Goal: Navigation & Orientation: Find specific page/section

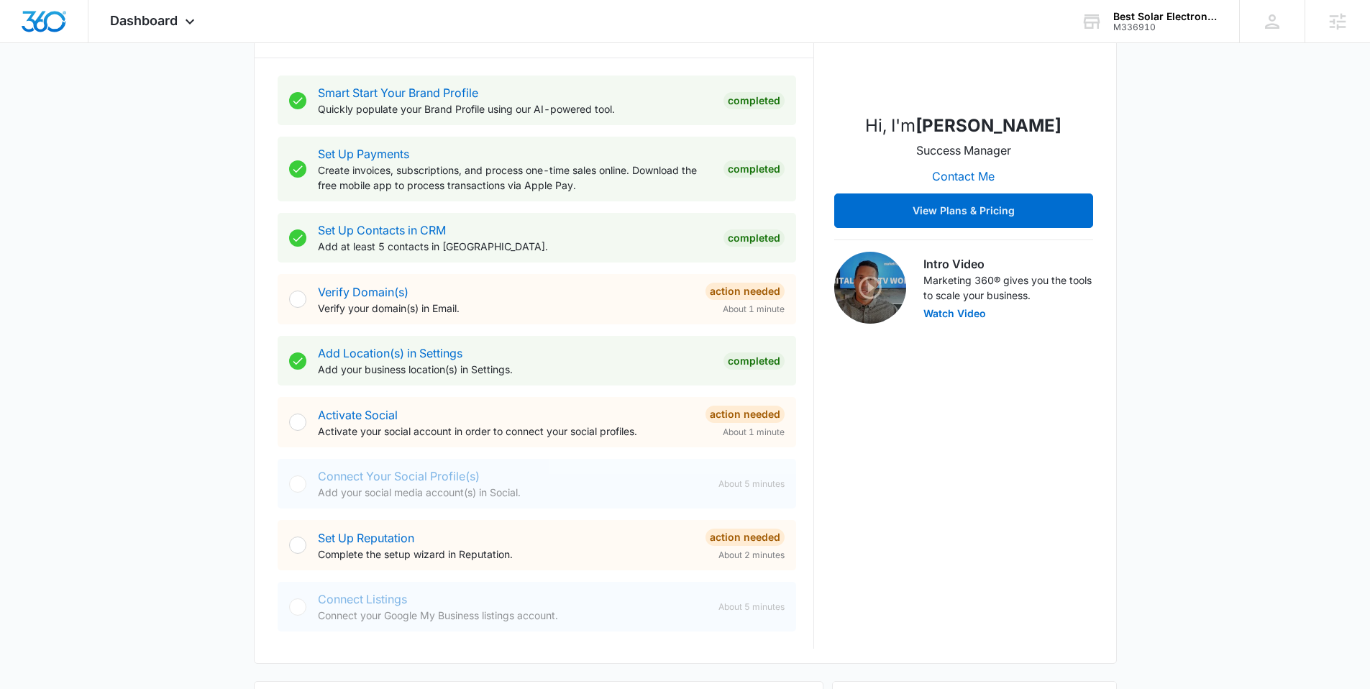
scroll to position [446, 0]
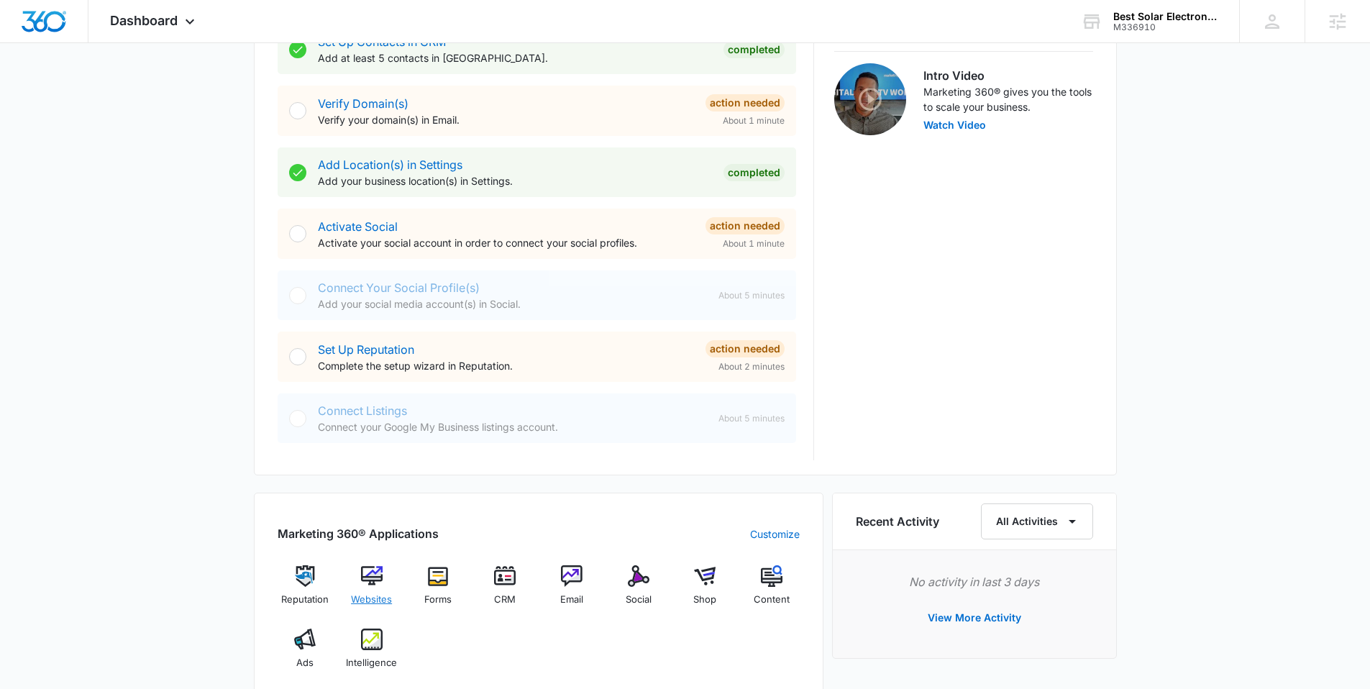
click at [379, 578] on img at bounding box center [372, 576] width 22 height 22
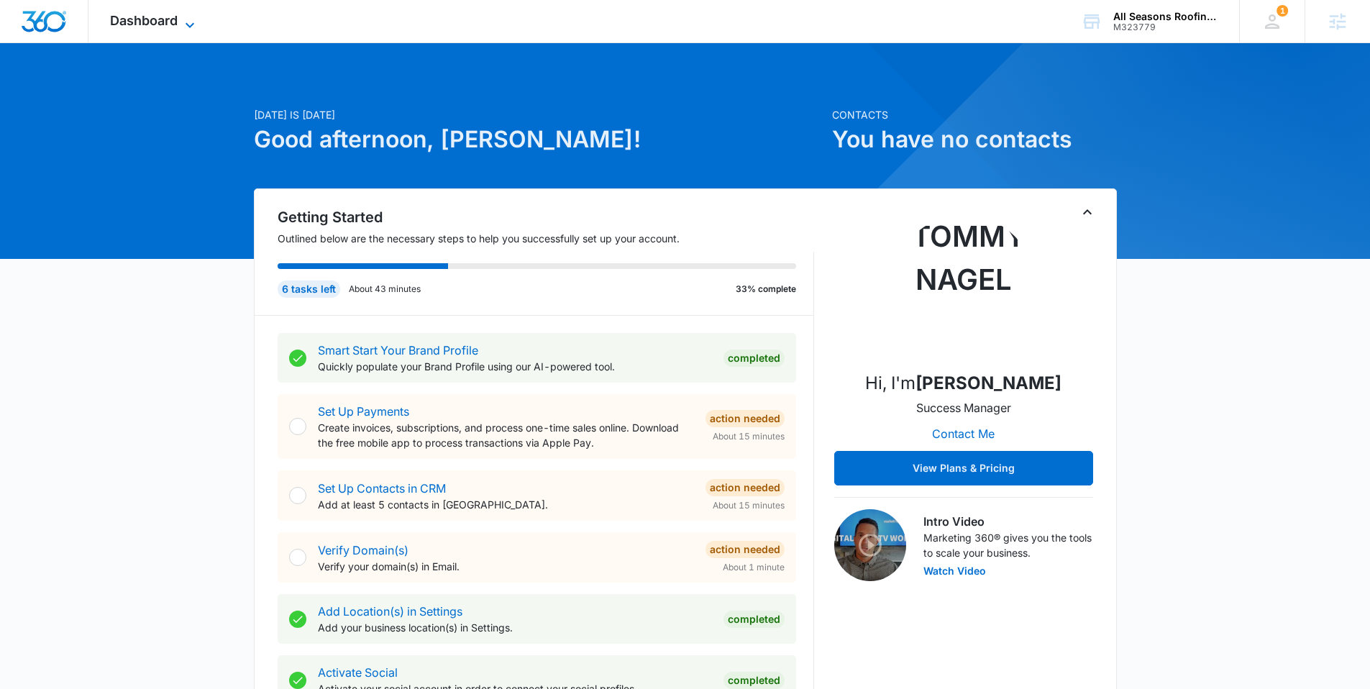
click at [145, 13] on span "Dashboard" at bounding box center [144, 20] width 68 height 15
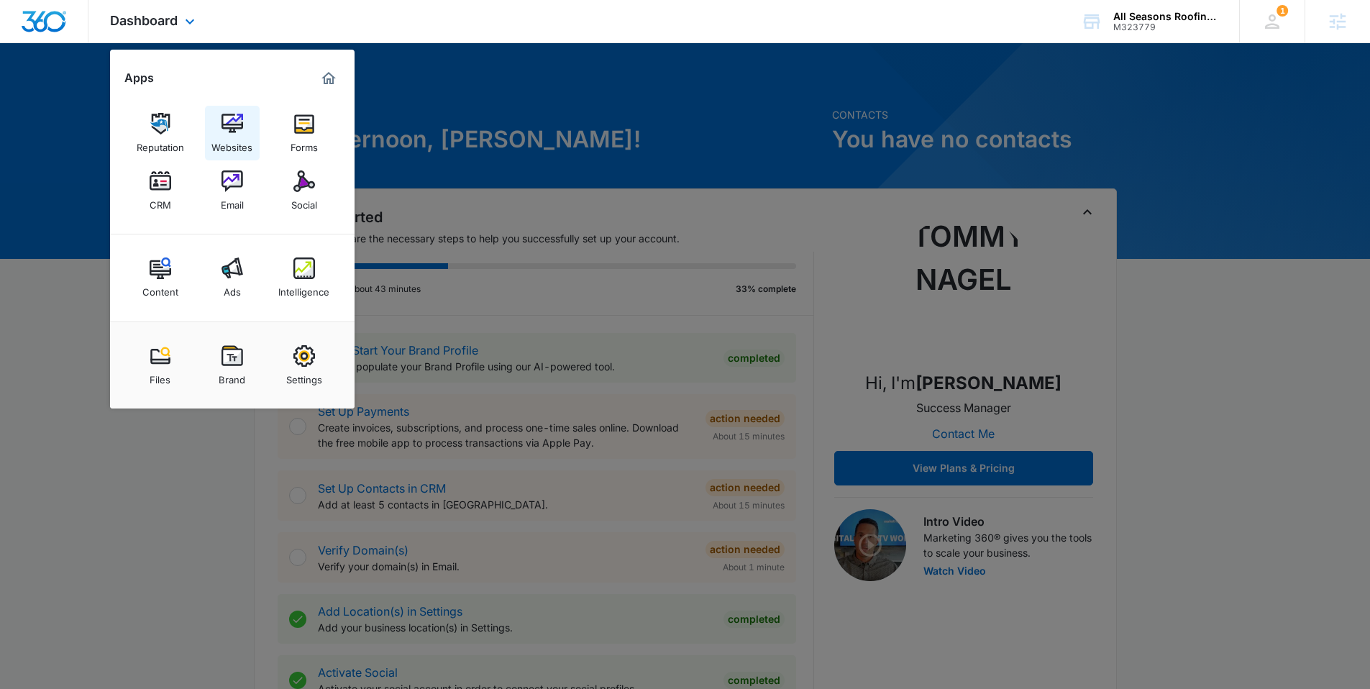
click at [233, 137] on div "Websites" at bounding box center [231, 143] width 41 height 19
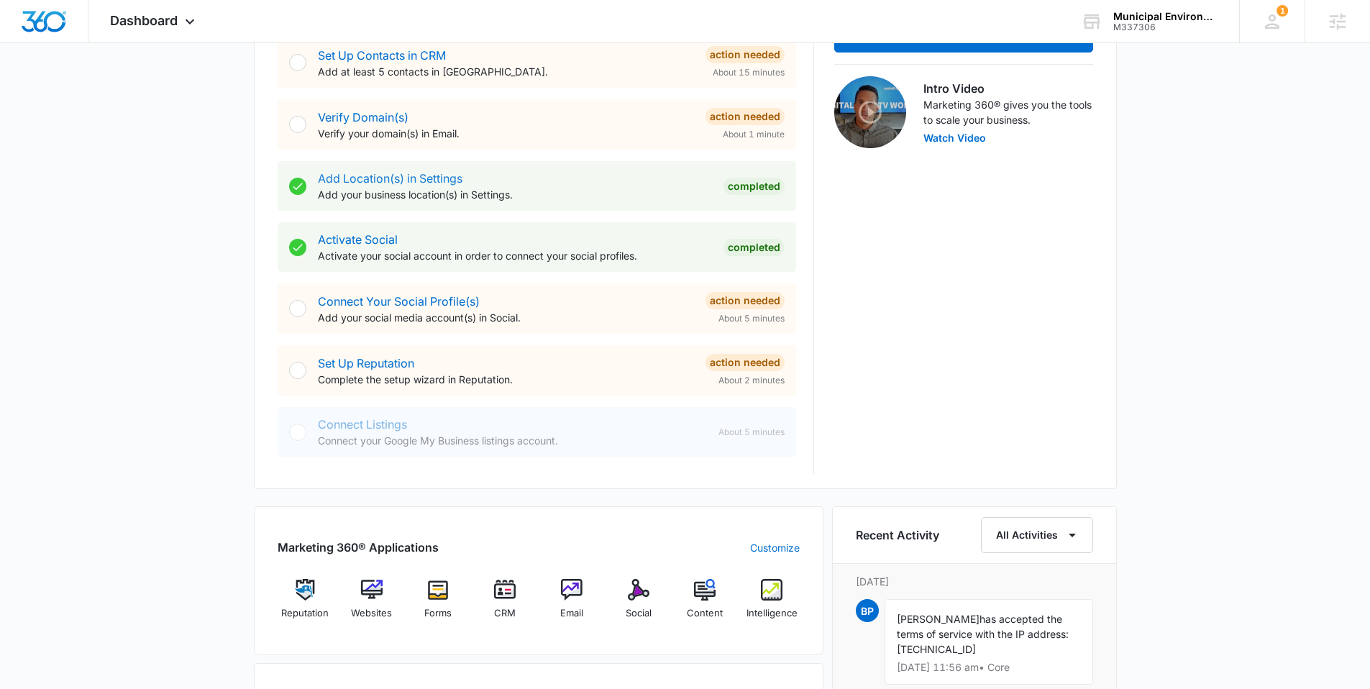
scroll to position [436, 0]
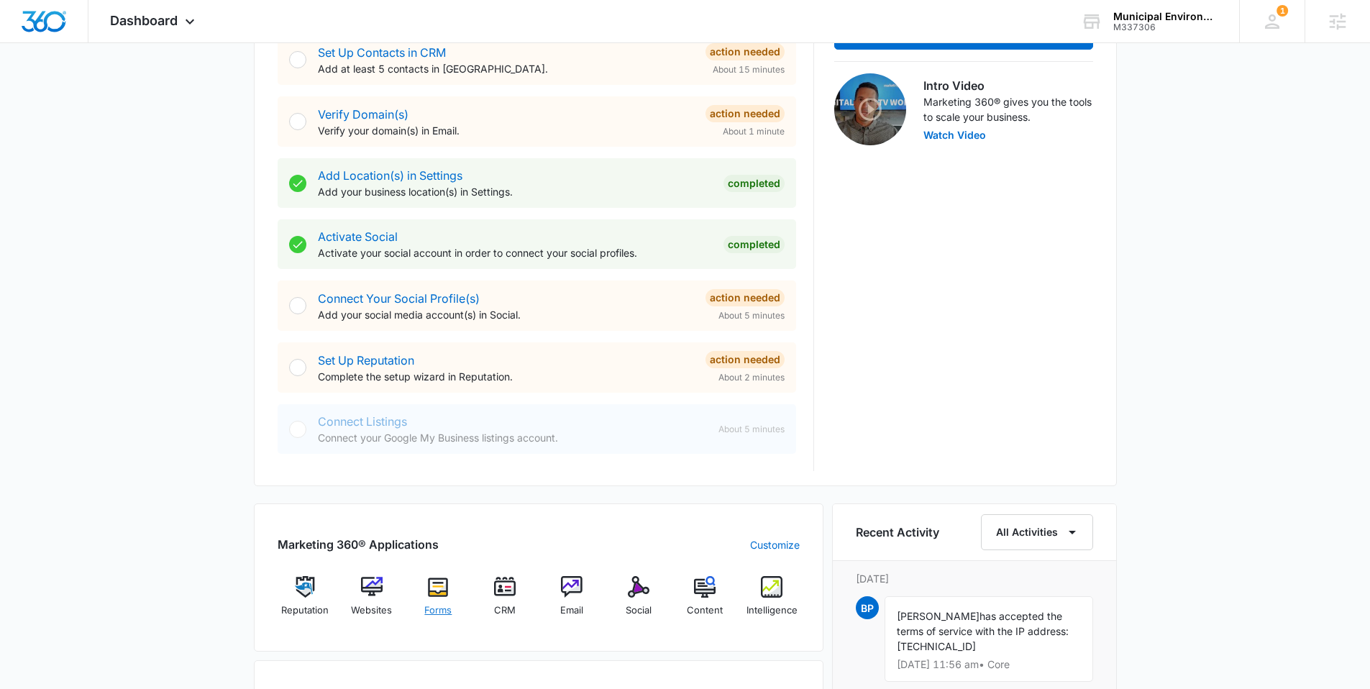
click at [433, 587] on img at bounding box center [438, 587] width 22 height 22
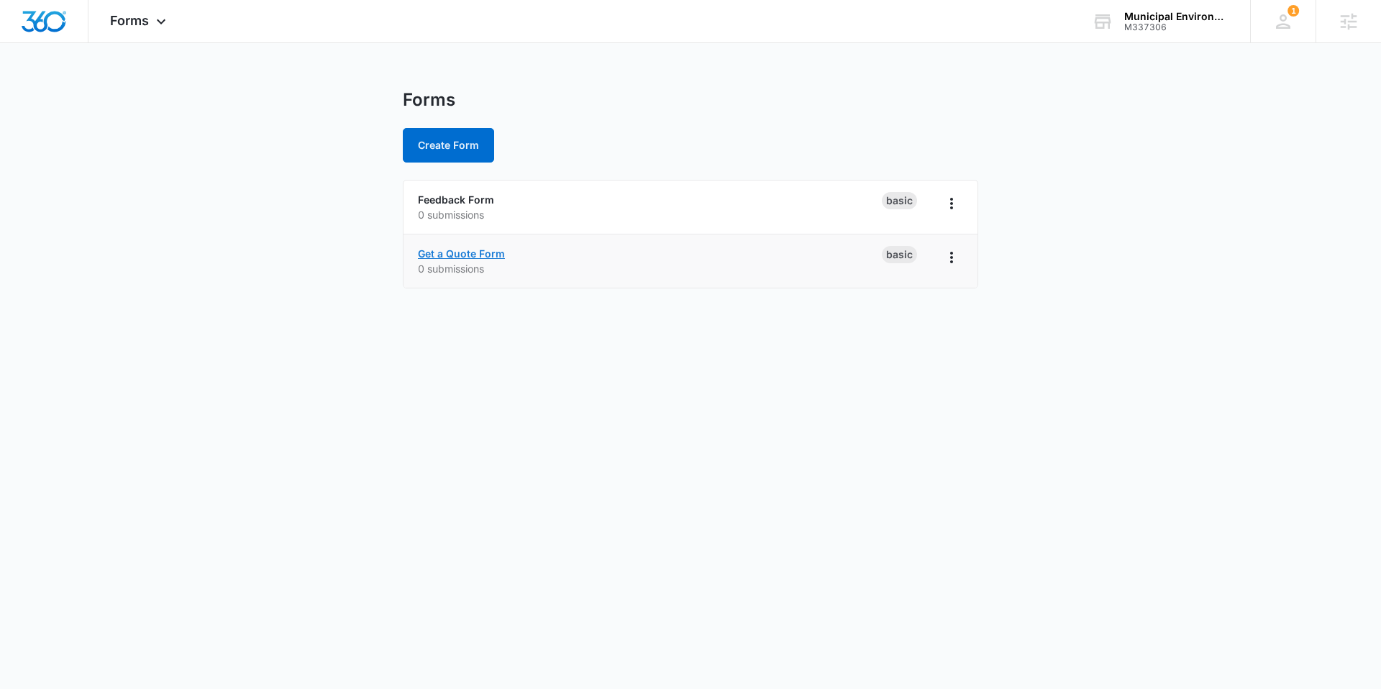
click at [475, 250] on link "Get a Quote Form" at bounding box center [461, 253] width 87 height 12
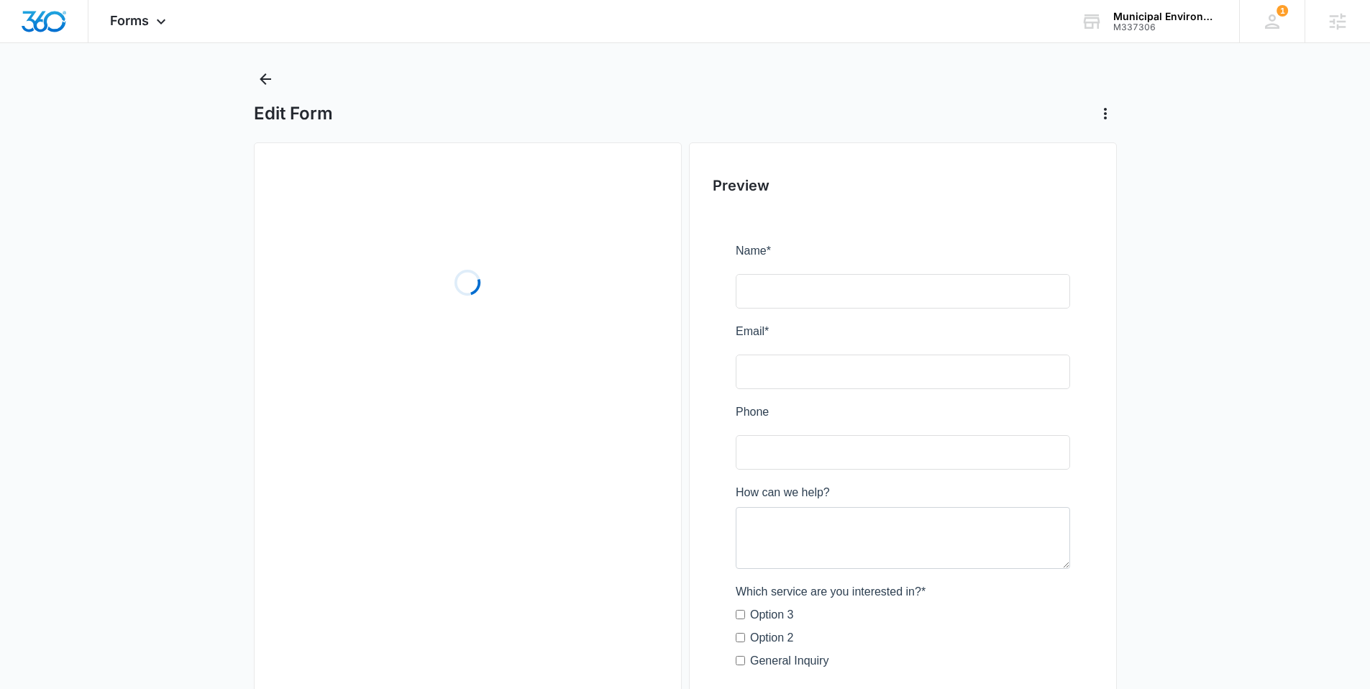
scroll to position [23, 0]
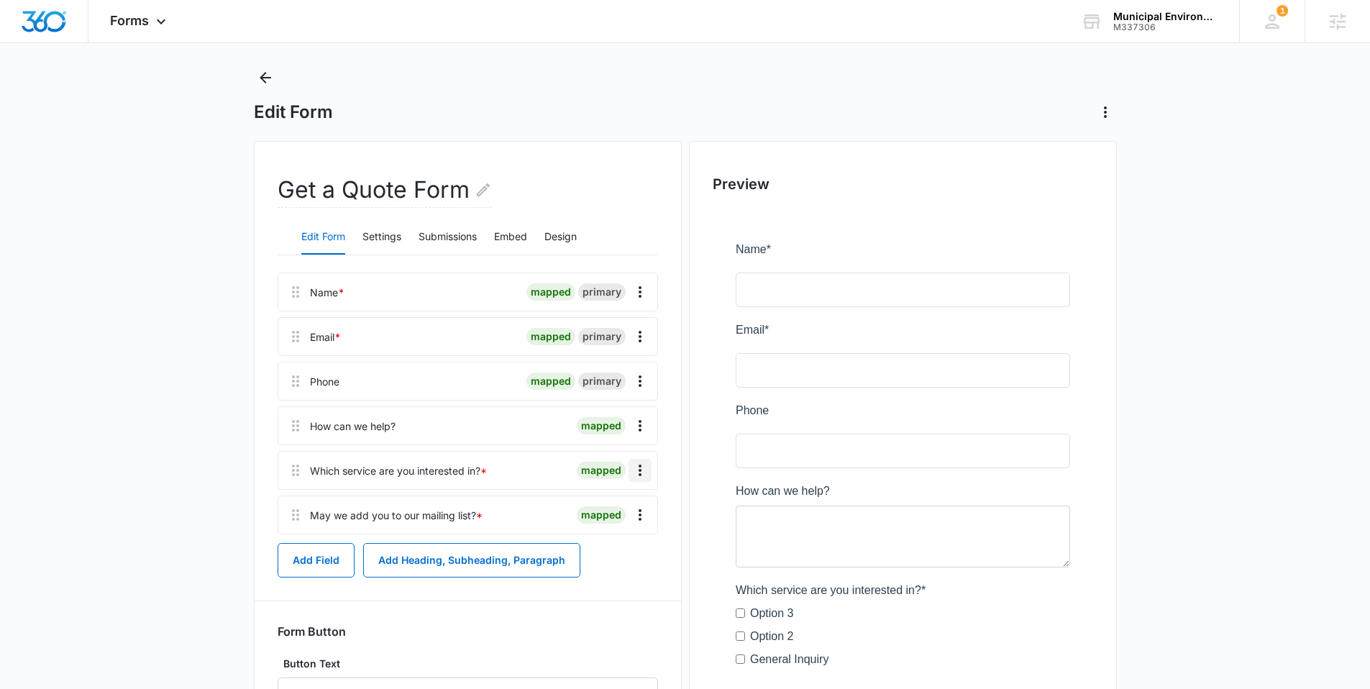
click at [639, 472] on icon "Overflow Menu" at bounding box center [639, 470] width 17 height 17
click at [608, 532] on div "Delete" at bounding box center [601, 532] width 30 height 10
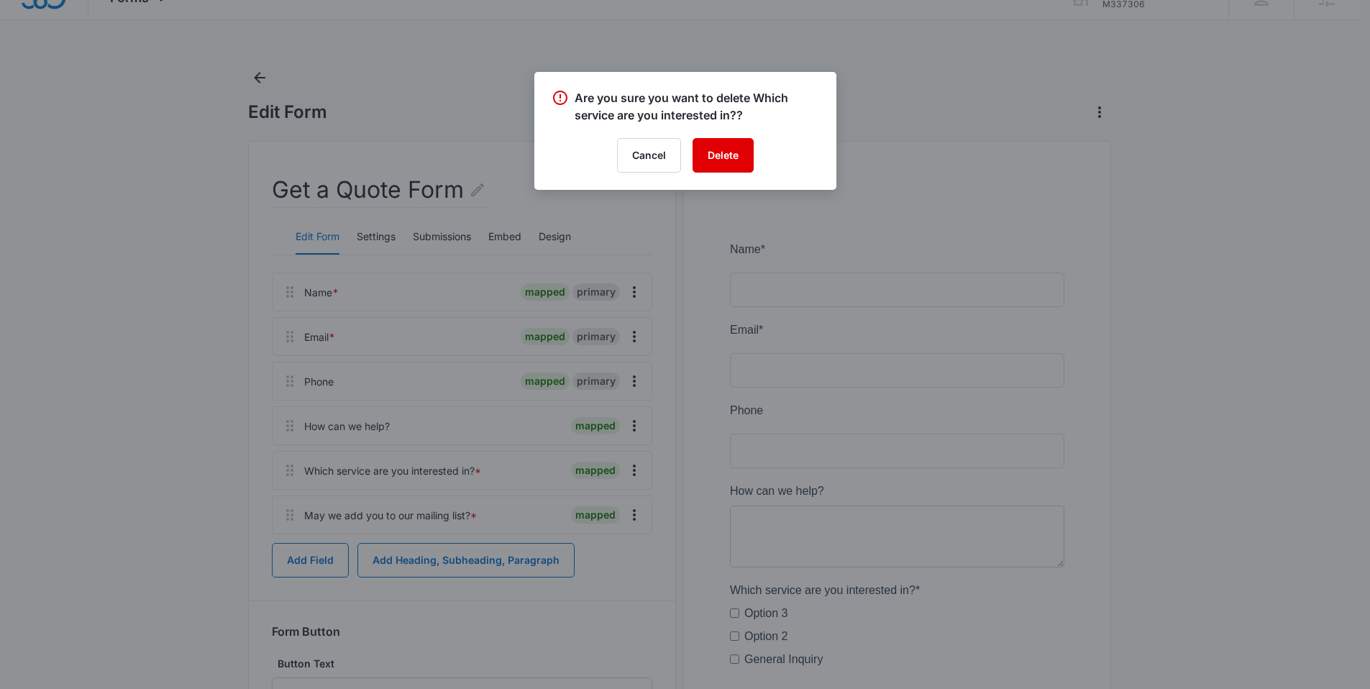
click at [736, 157] on button "Delete" at bounding box center [722, 155] width 61 height 35
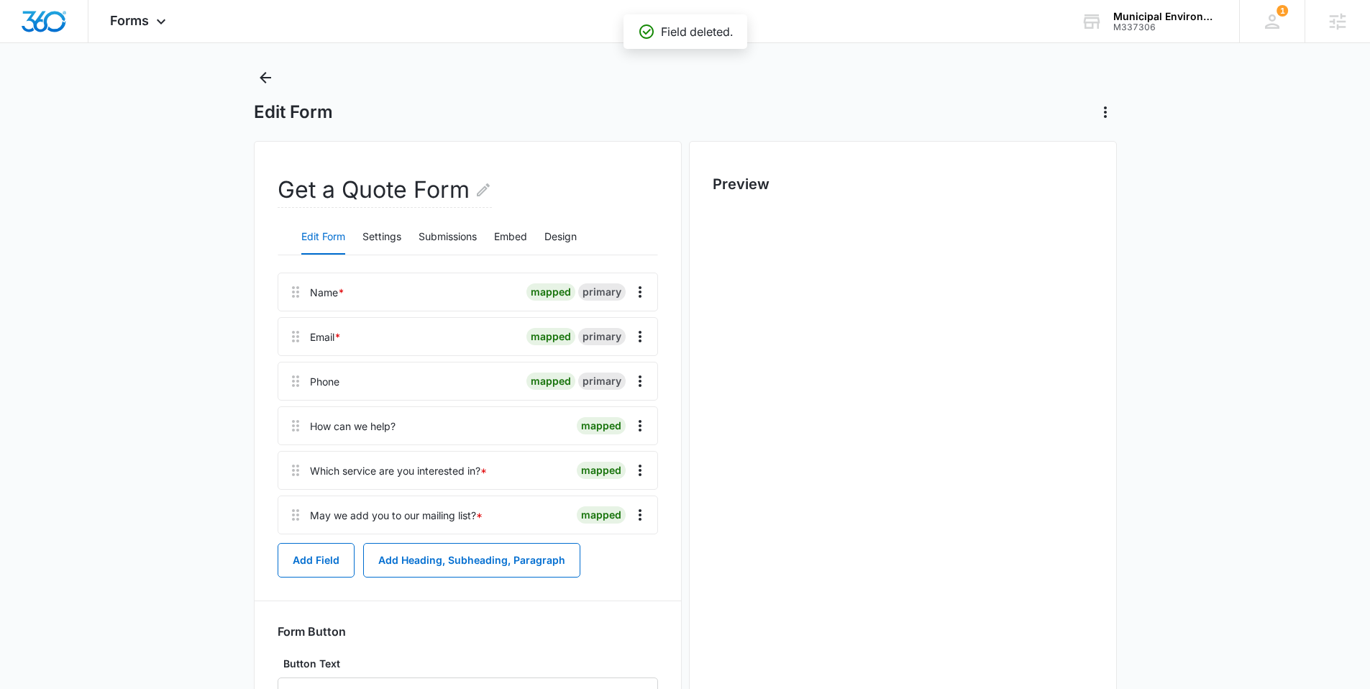
scroll to position [0, 0]
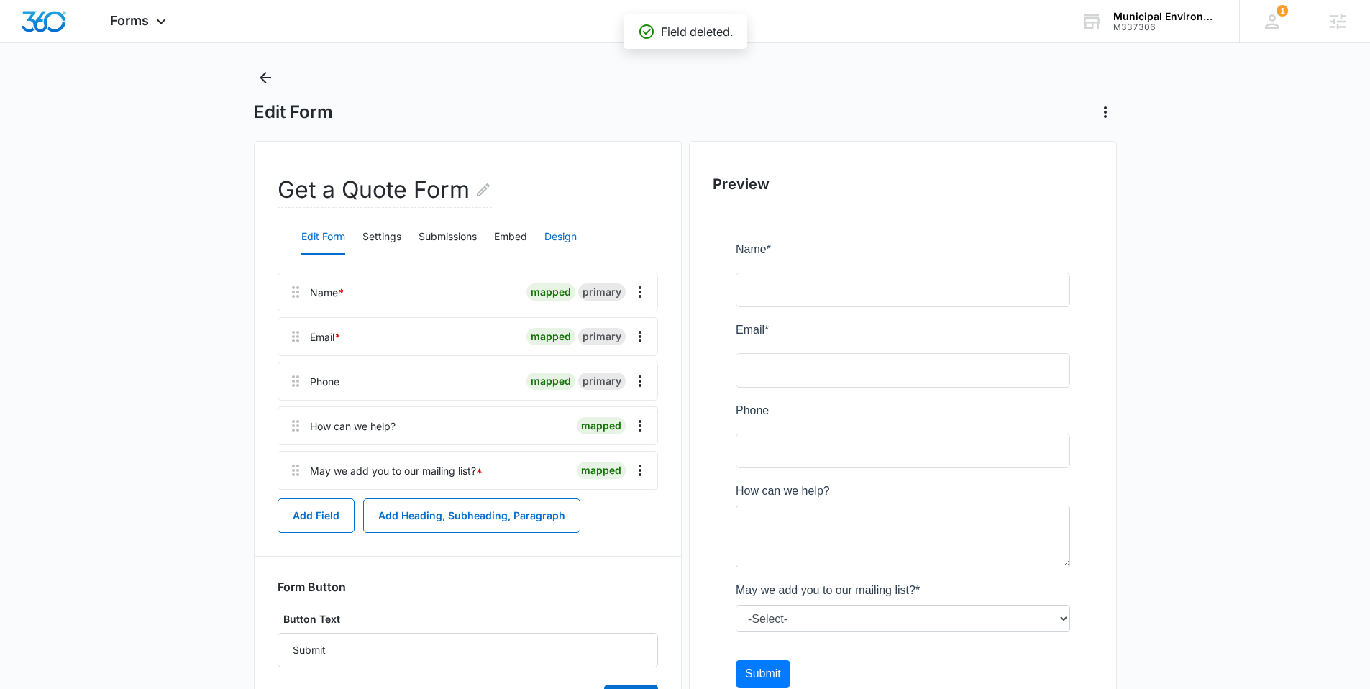
click at [565, 241] on button "Design" at bounding box center [560, 237] width 32 height 35
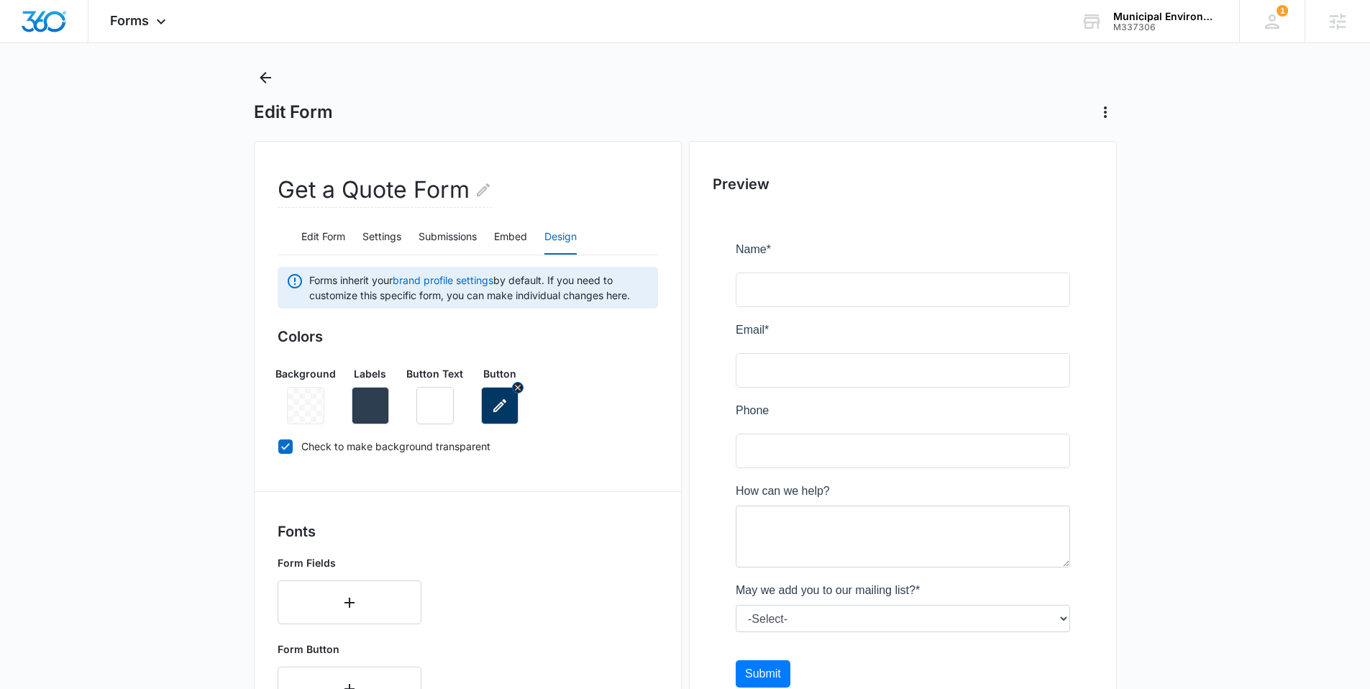
click at [493, 408] on icon "button" at bounding box center [499, 405] width 17 height 17
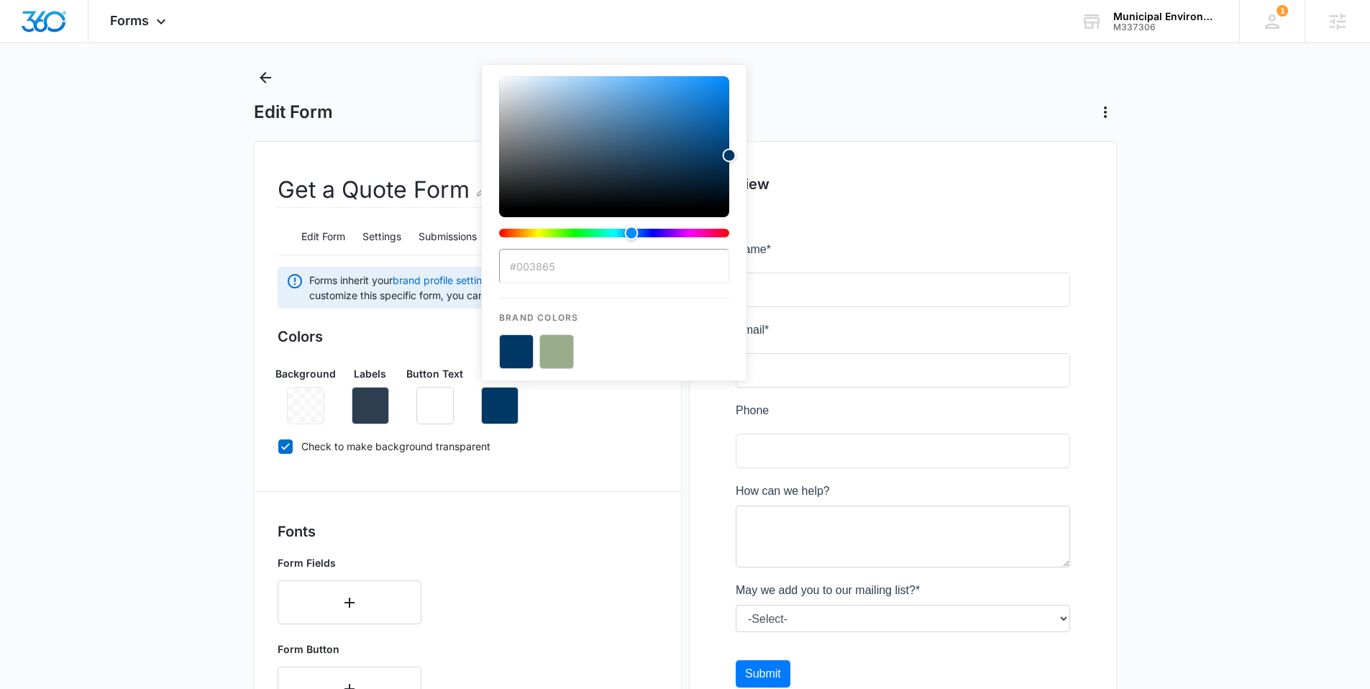
click at [518, 347] on button "color-picker-container" at bounding box center [516, 351] width 35 height 35
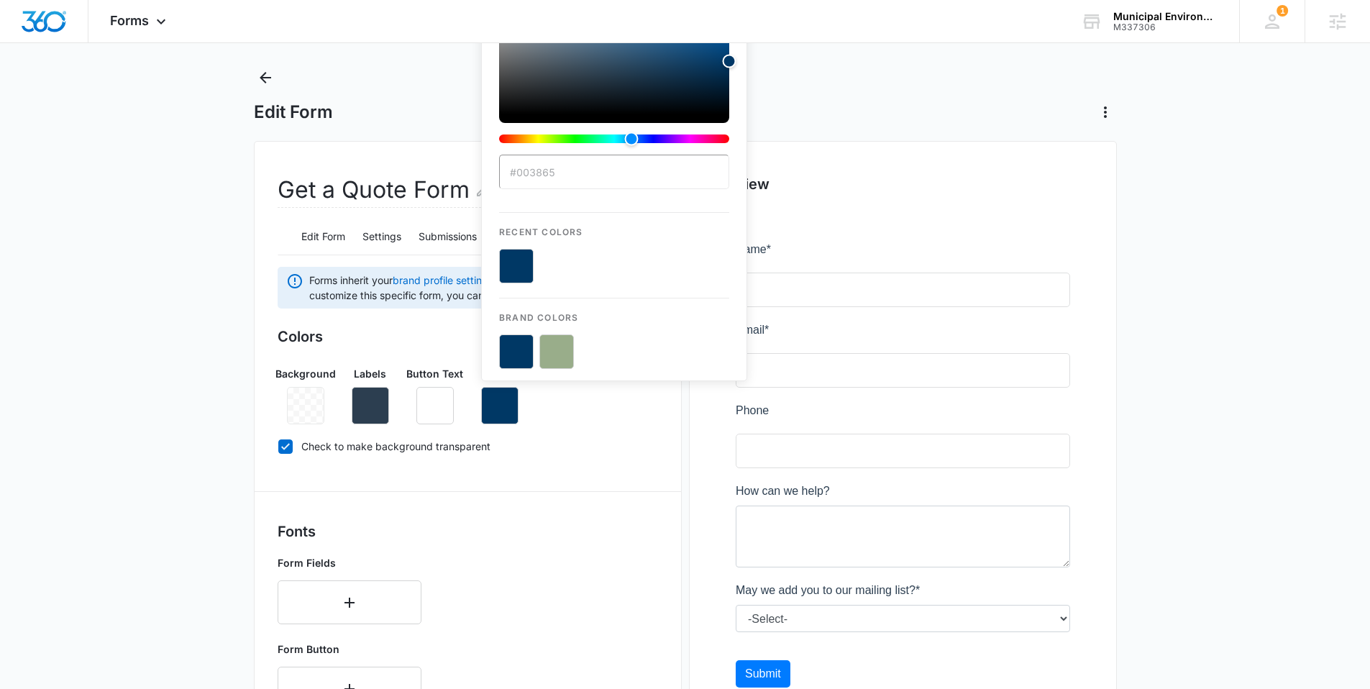
click at [582, 406] on div "Background Labels Button Text Button #003865 Recent Colors Brand Colors" at bounding box center [468, 390] width 380 height 70
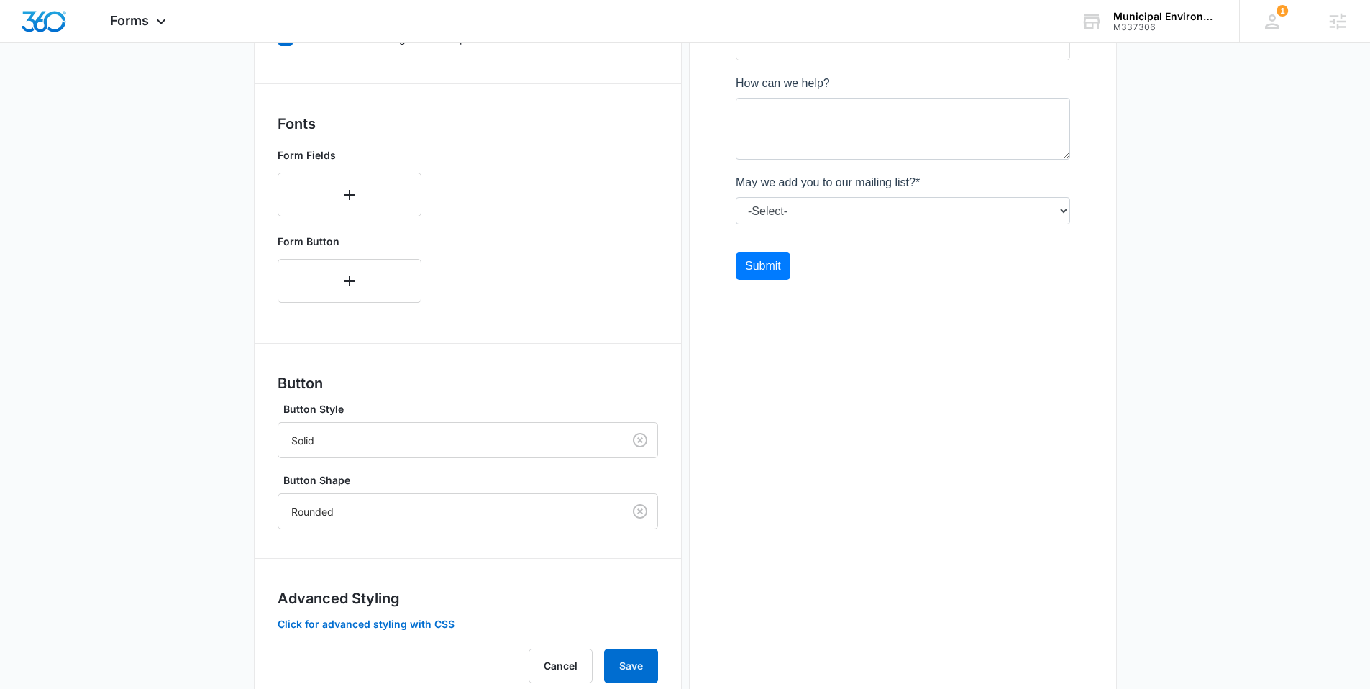
scroll to position [477, 0]
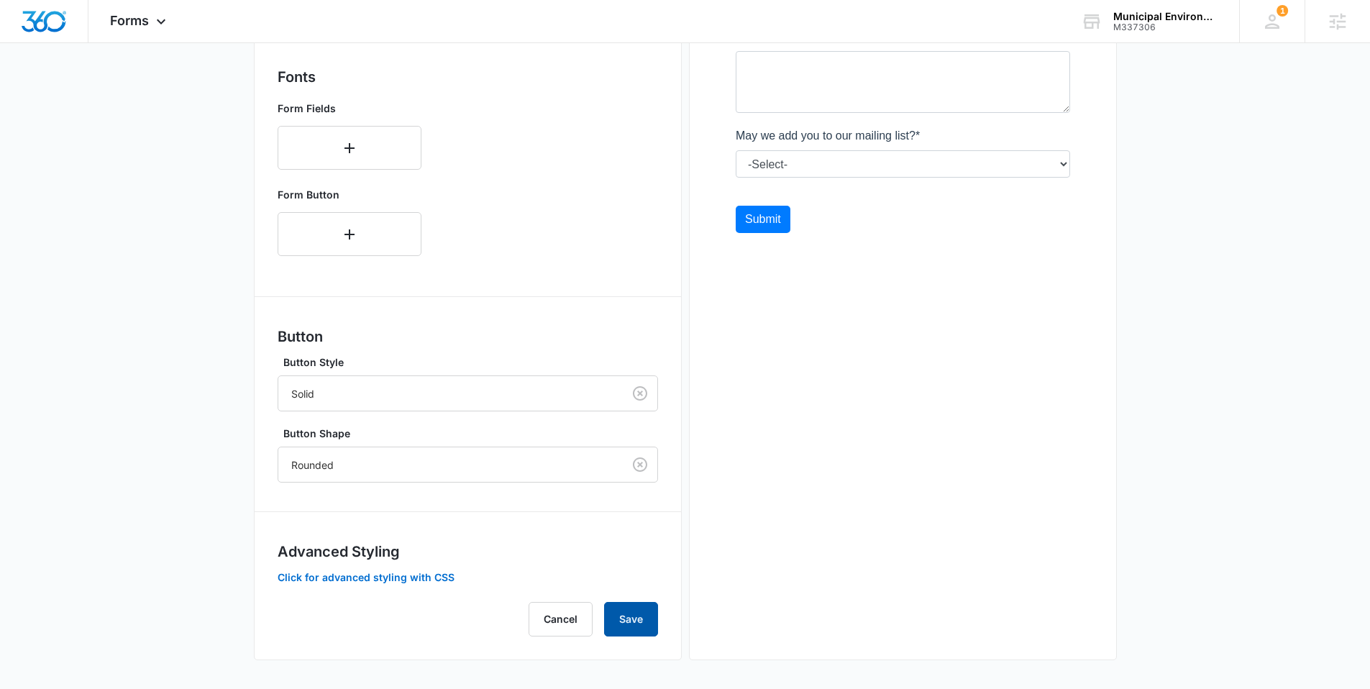
click at [638, 631] on button "Save" at bounding box center [631, 619] width 54 height 35
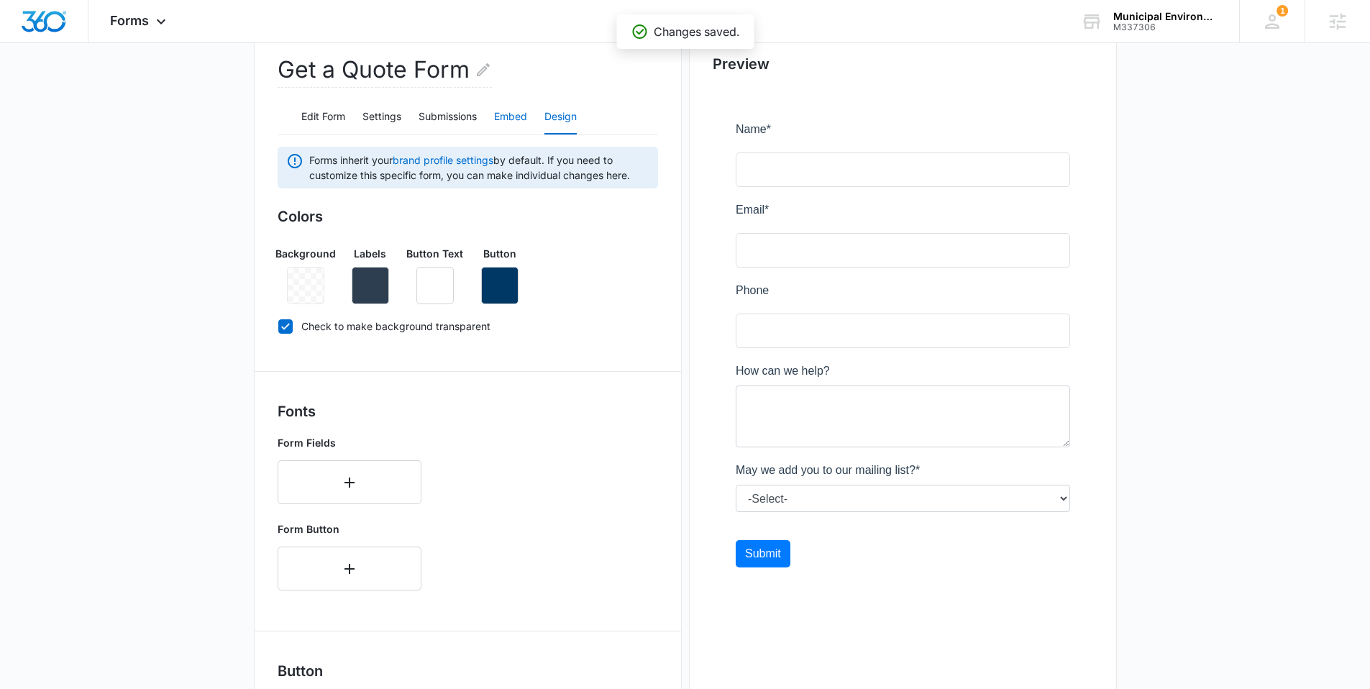
scroll to position [0, 0]
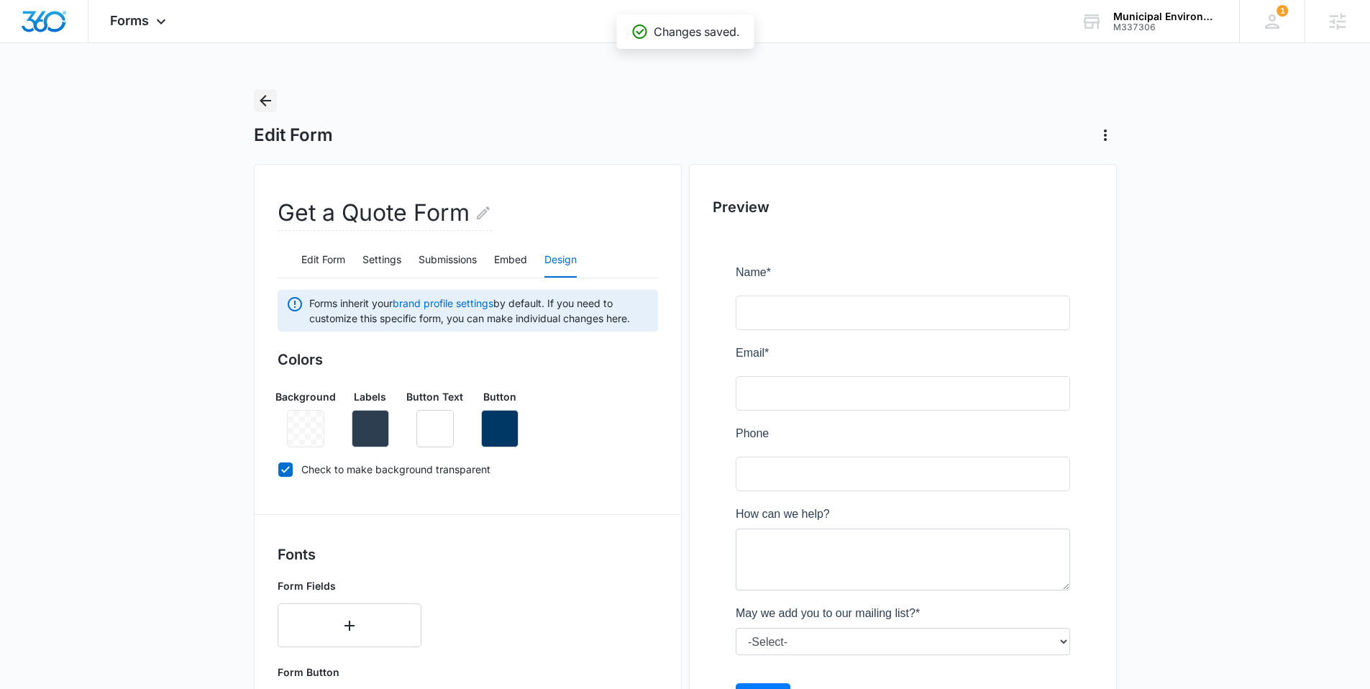
click at [265, 95] on icon "Back" at bounding box center [266, 101] width 12 height 12
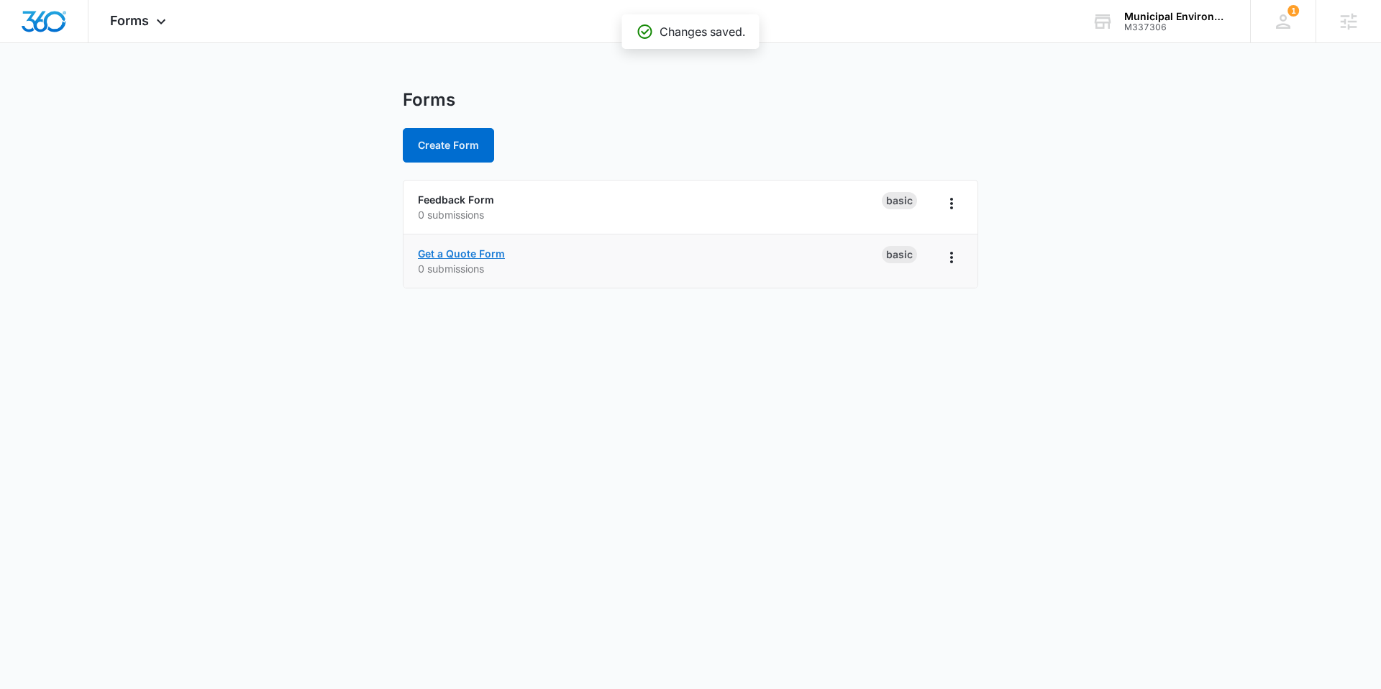
click at [449, 254] on link "Get a Quote Form" at bounding box center [461, 253] width 87 height 12
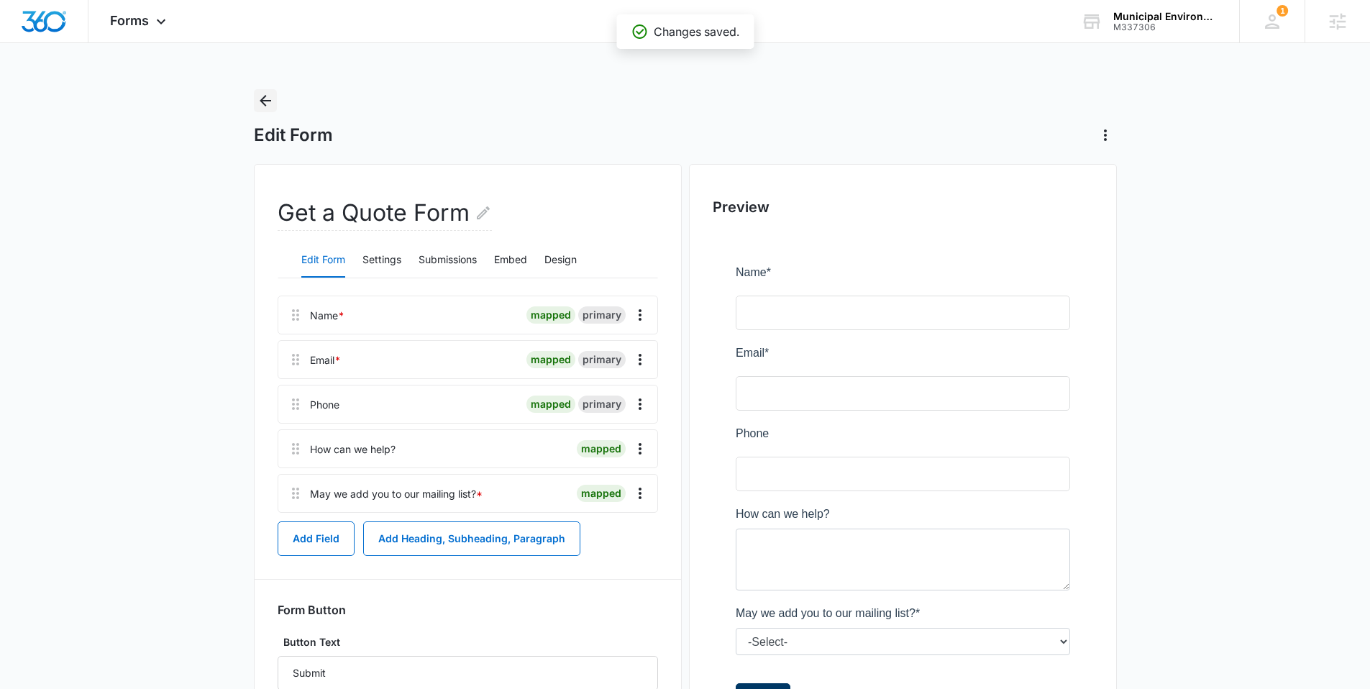
click at [272, 97] on icon "Back" at bounding box center [265, 100] width 17 height 17
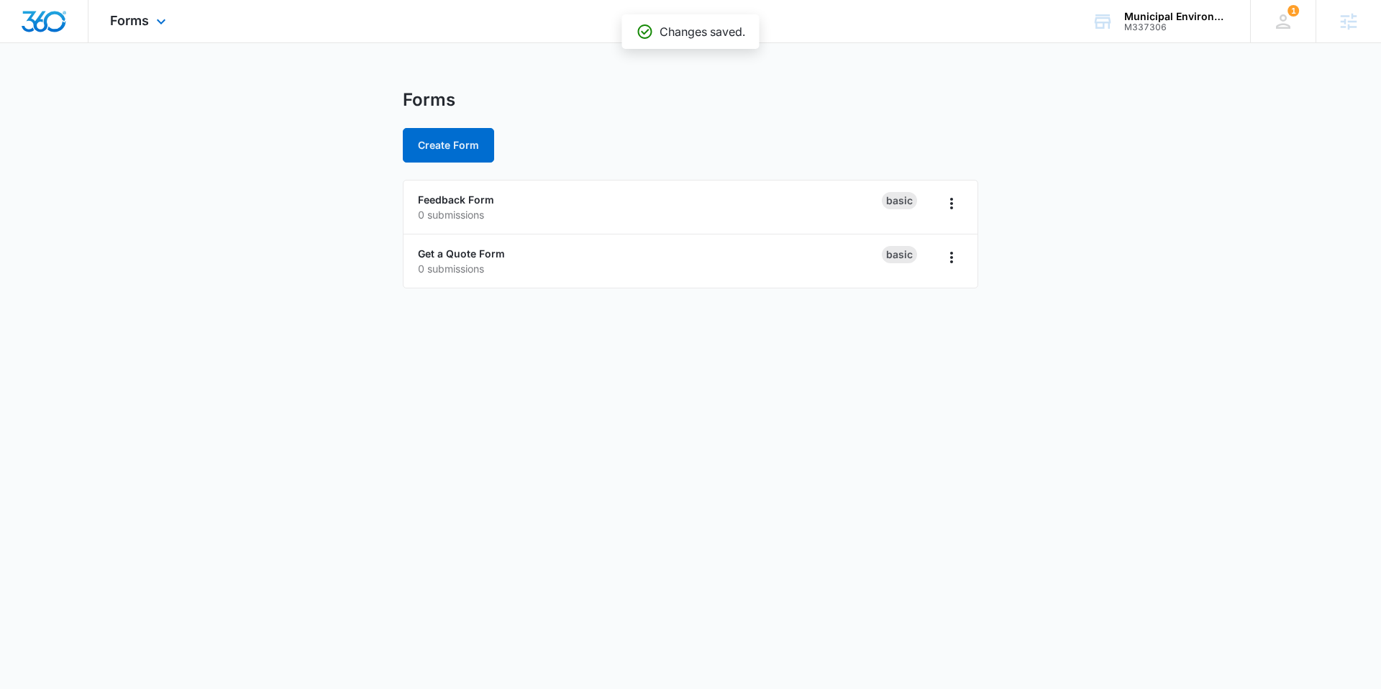
click at [56, 18] on img "Dashboard" at bounding box center [44, 22] width 46 height 22
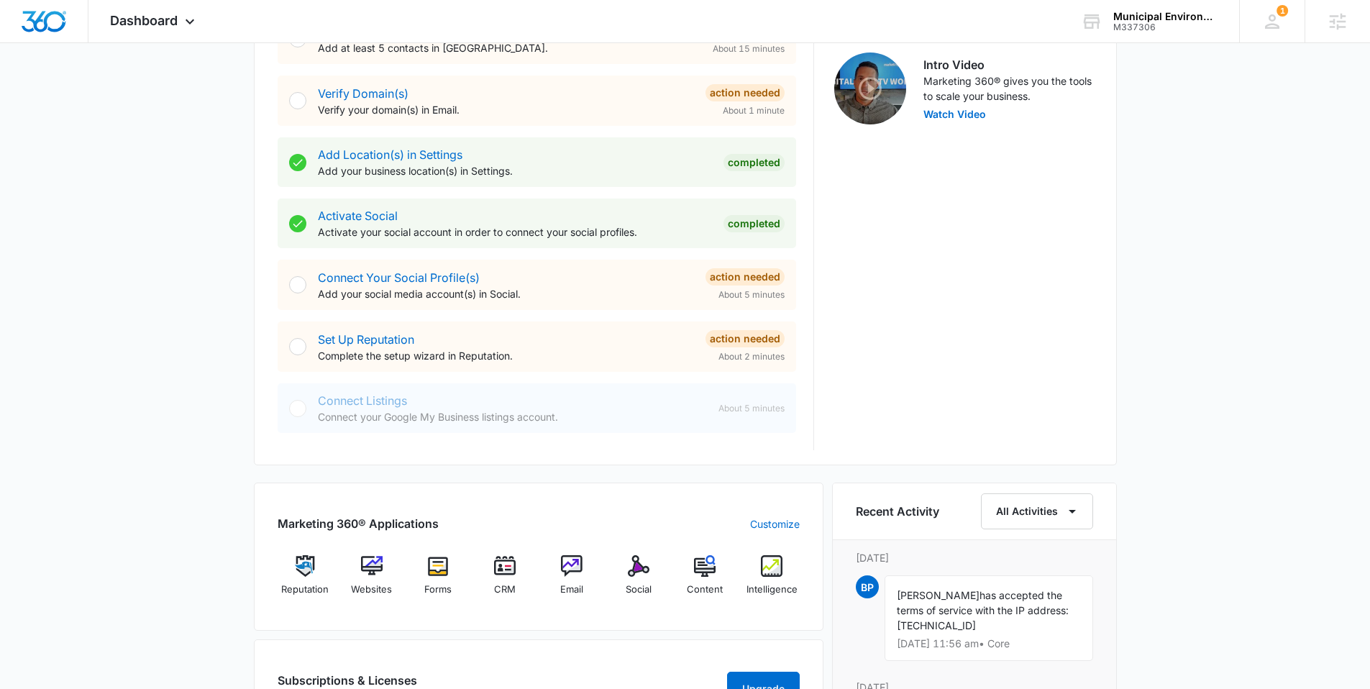
scroll to position [594, 0]
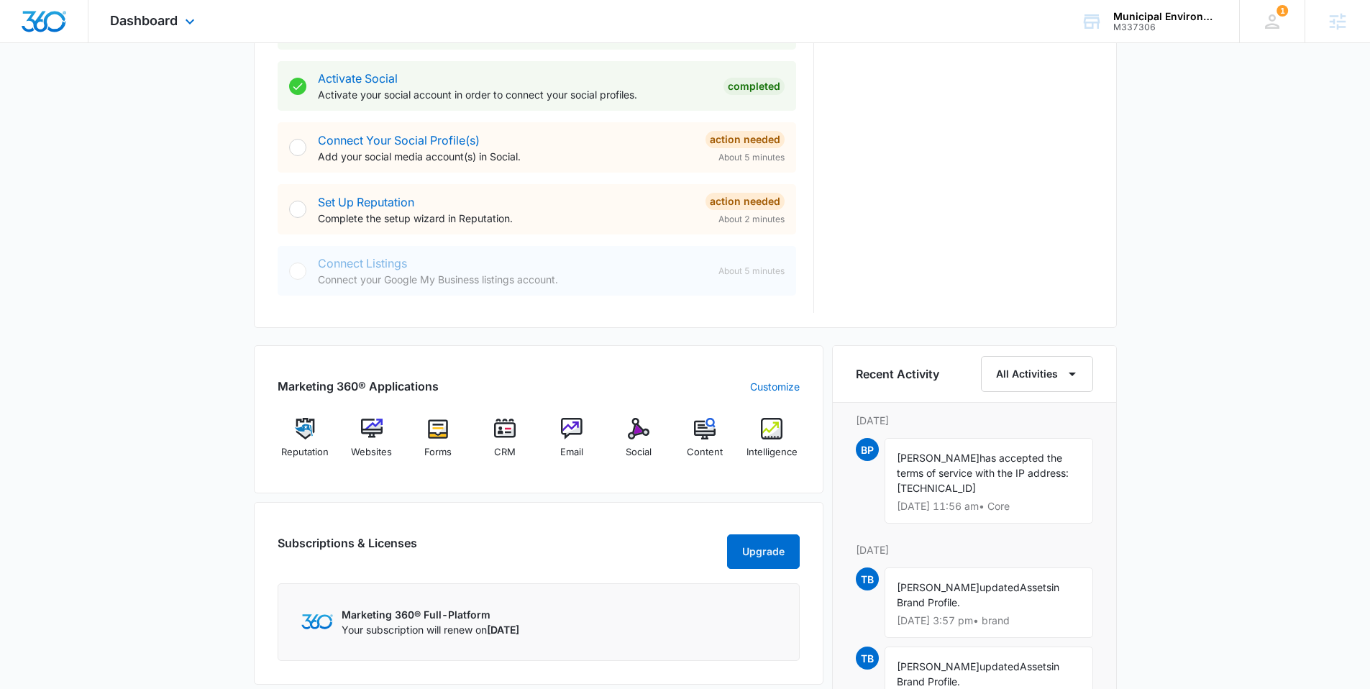
click at [132, 32] on div "Dashboard Apps Reputation Websites Forms CRM Email Social Content Intelligence …" at bounding box center [154, 21] width 132 height 42
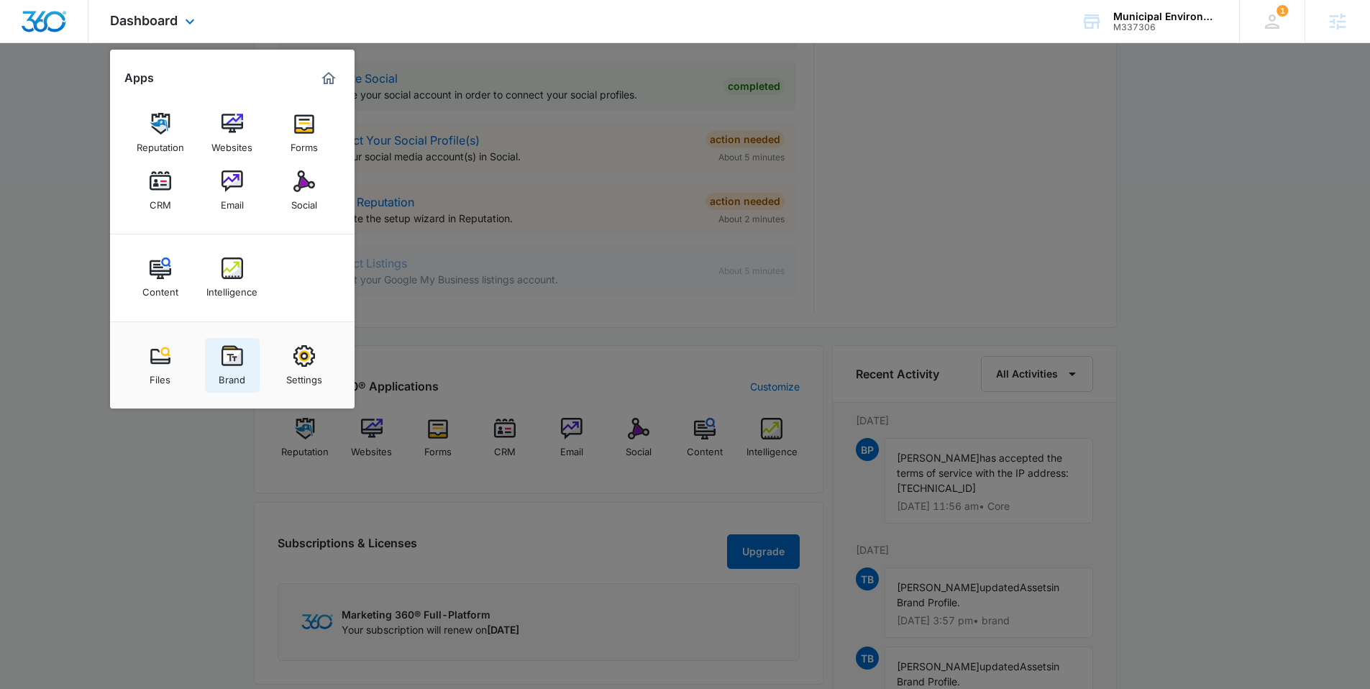
click at [240, 352] on img at bounding box center [232, 356] width 22 height 22
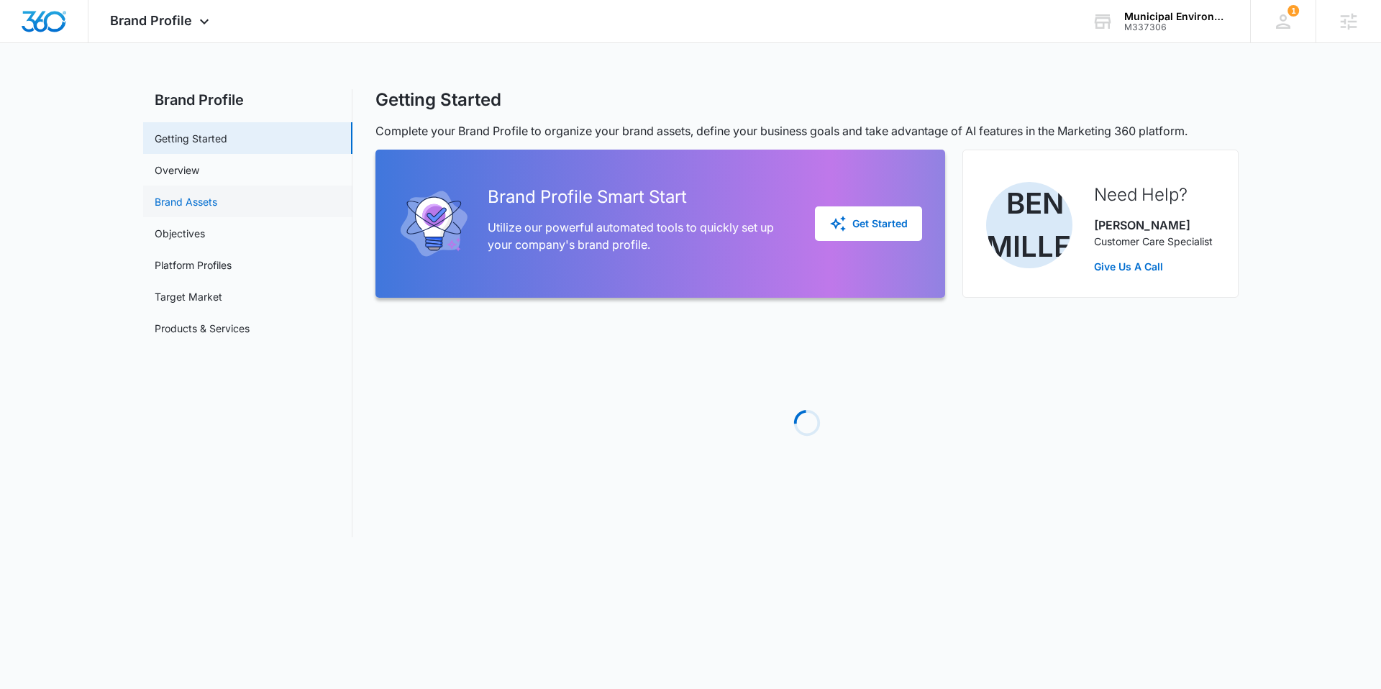
click at [178, 197] on link "Brand Assets" at bounding box center [186, 201] width 63 height 15
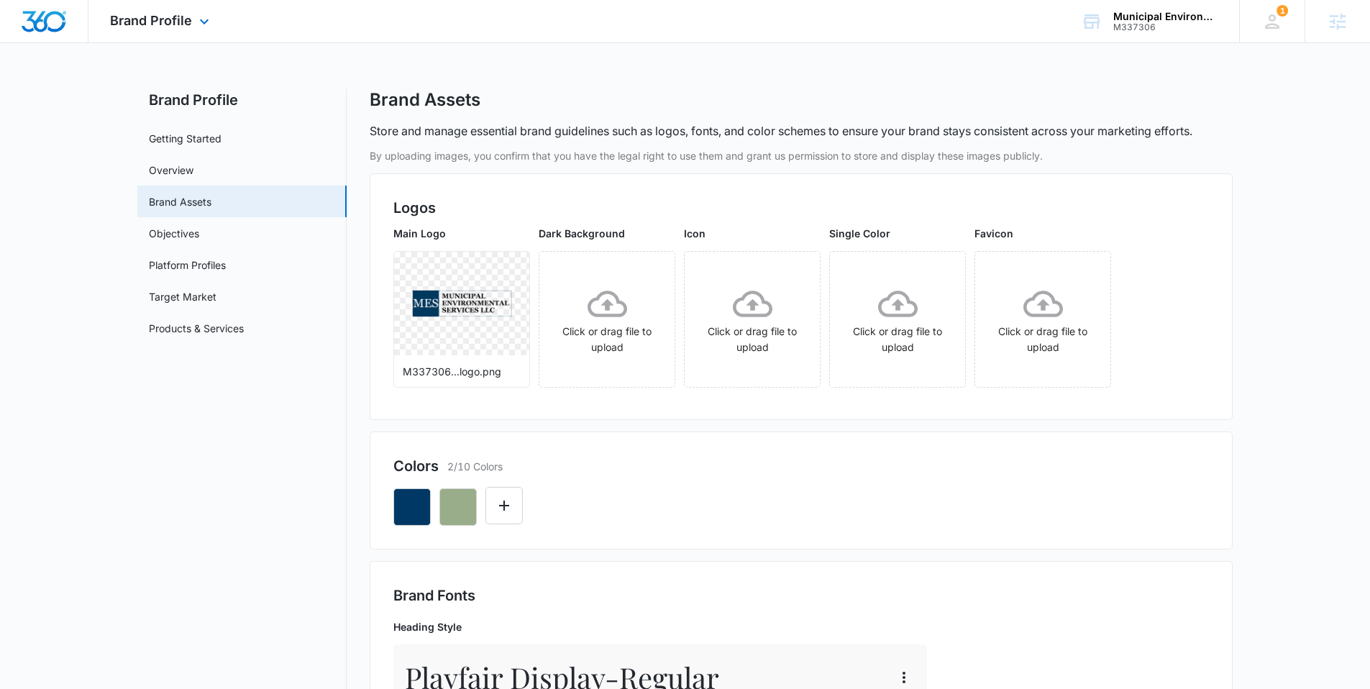
click at [42, 29] on img "Dashboard" at bounding box center [44, 22] width 46 height 22
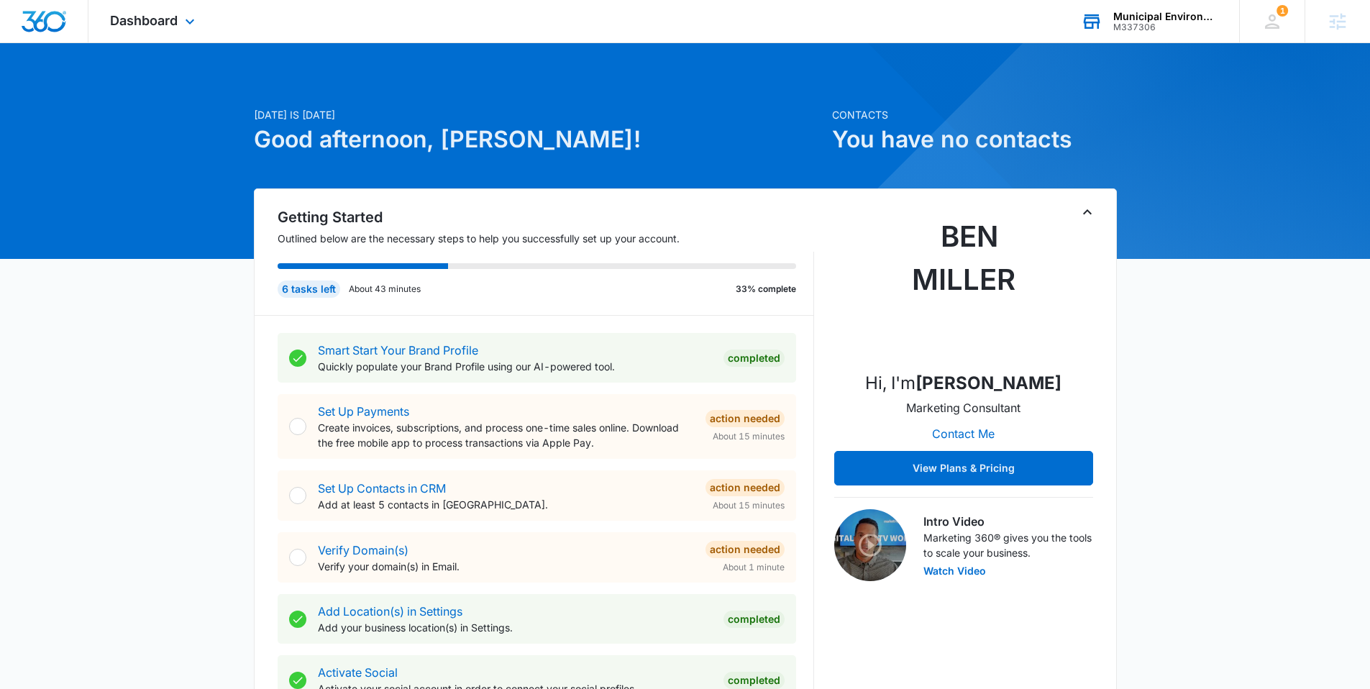
click at [1119, 24] on div "M337306" at bounding box center [1165, 27] width 105 height 10
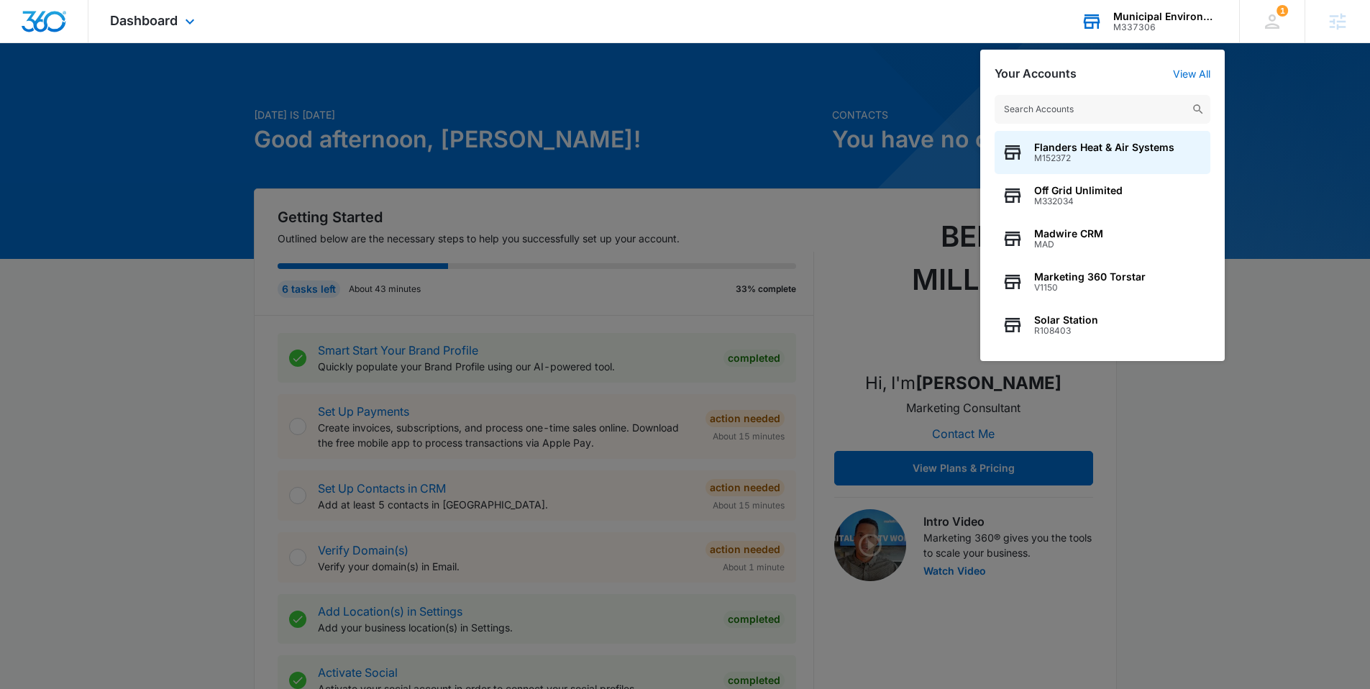
click at [1122, 17] on div "Municipal Environmental Services LLC" at bounding box center [1165, 17] width 105 height 12
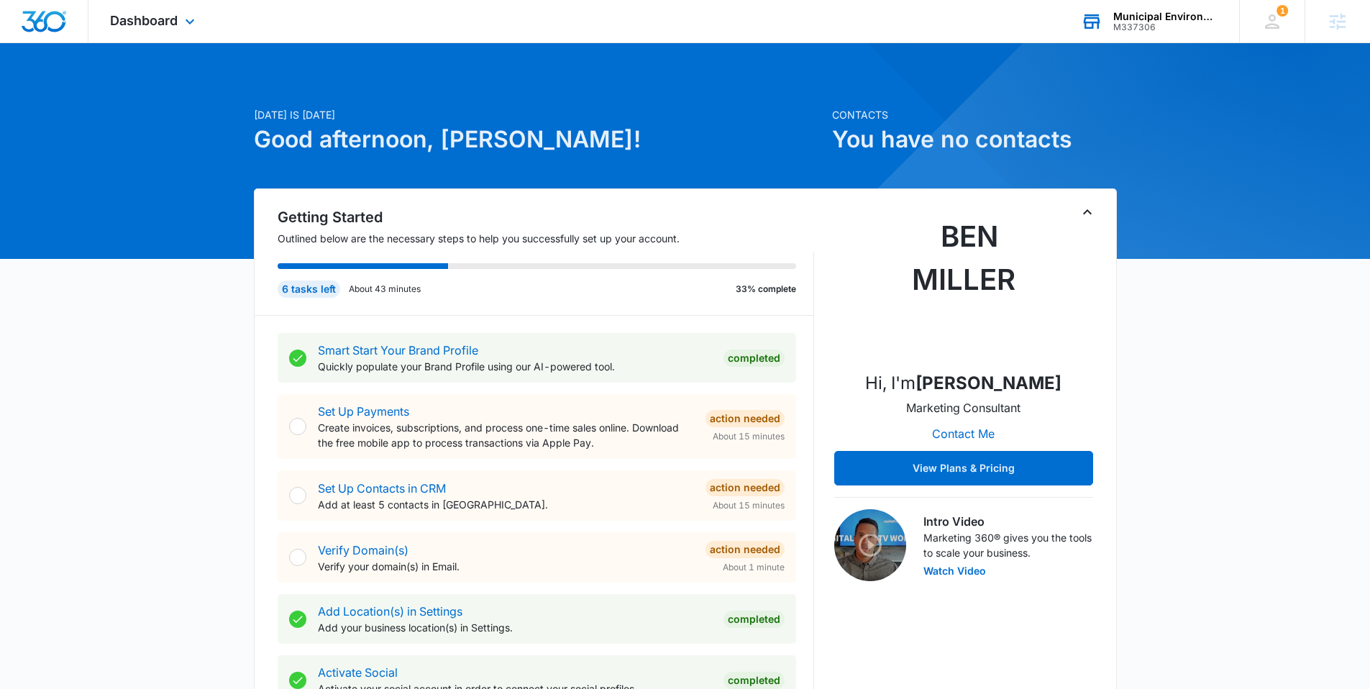
click at [1134, 20] on div "Municipal Environmental Services LLC" at bounding box center [1165, 17] width 105 height 12
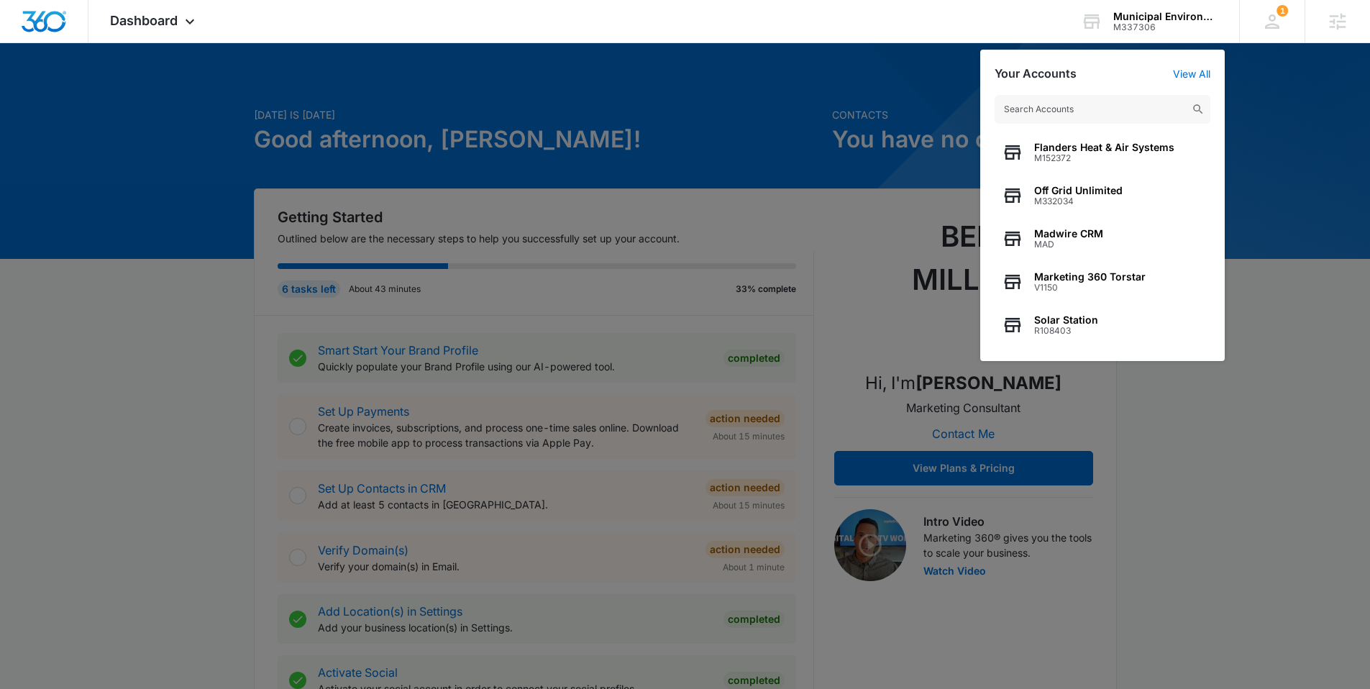
click at [873, 111] on div at bounding box center [685, 344] width 1370 height 689
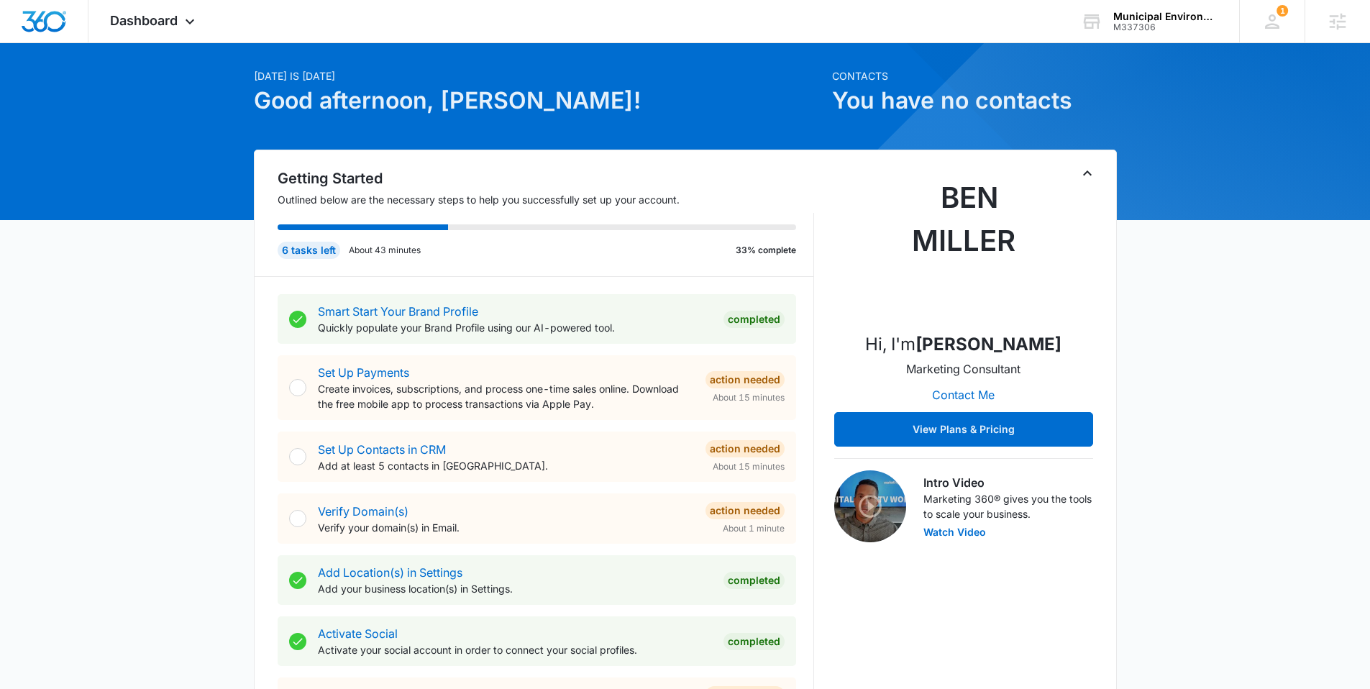
scroll to position [42, 0]
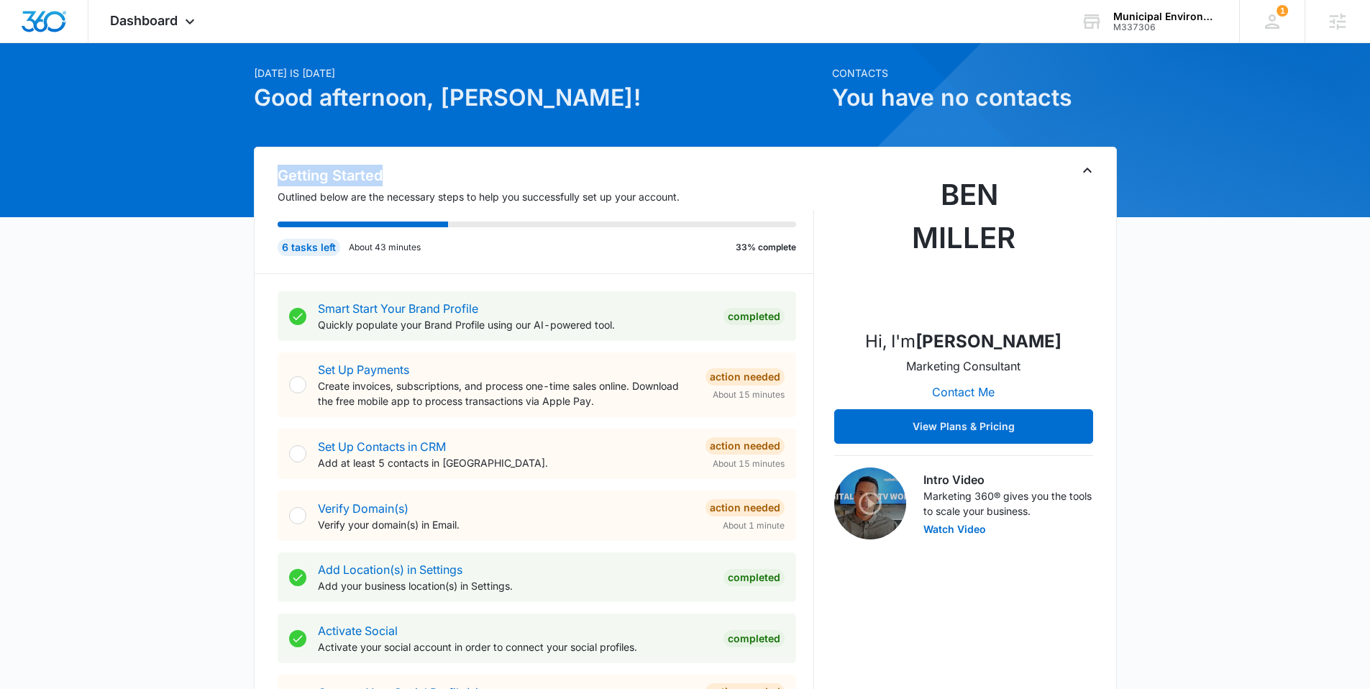
drag, startPoint x: 275, startPoint y: 173, endPoint x: 431, endPoint y: 180, distance: 155.5
click at [431, 180] on div "Getting Started Outlined below are the necessary steps to help you successfully…" at bounding box center [534, 219] width 559 height 109
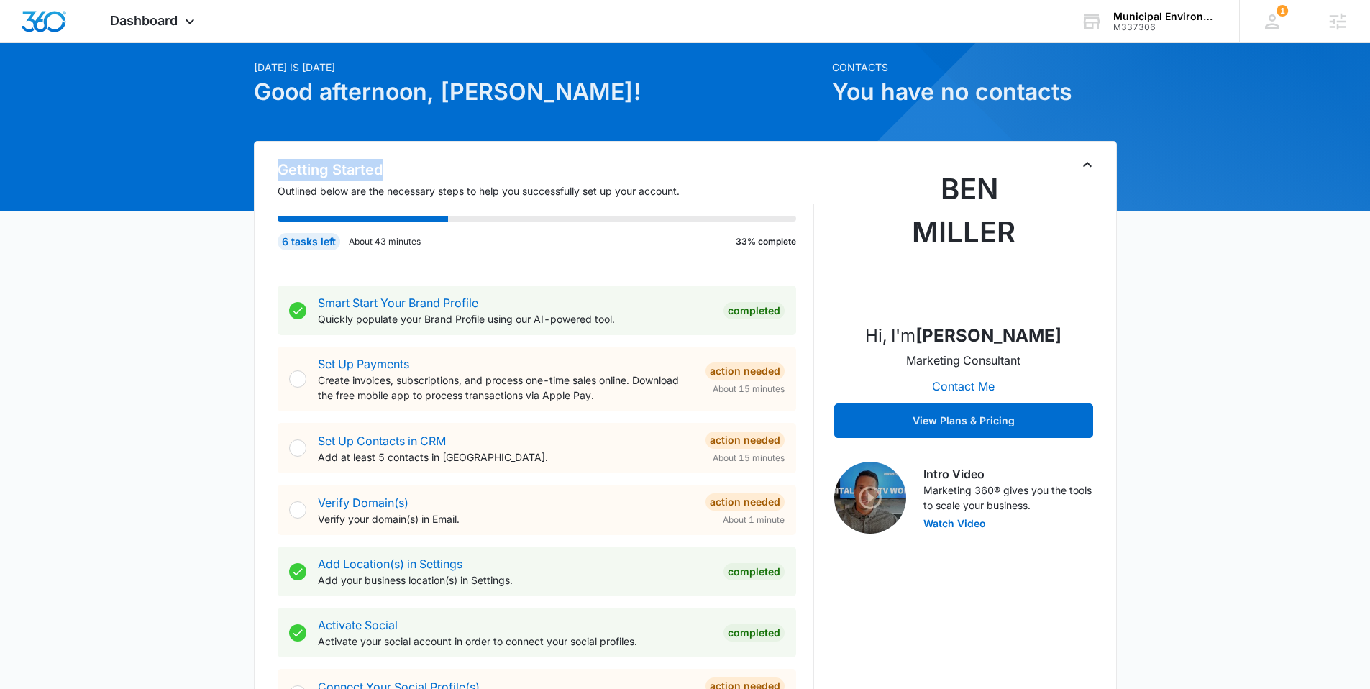
click at [431, 180] on h2 "Getting Started" at bounding box center [546, 170] width 536 height 22
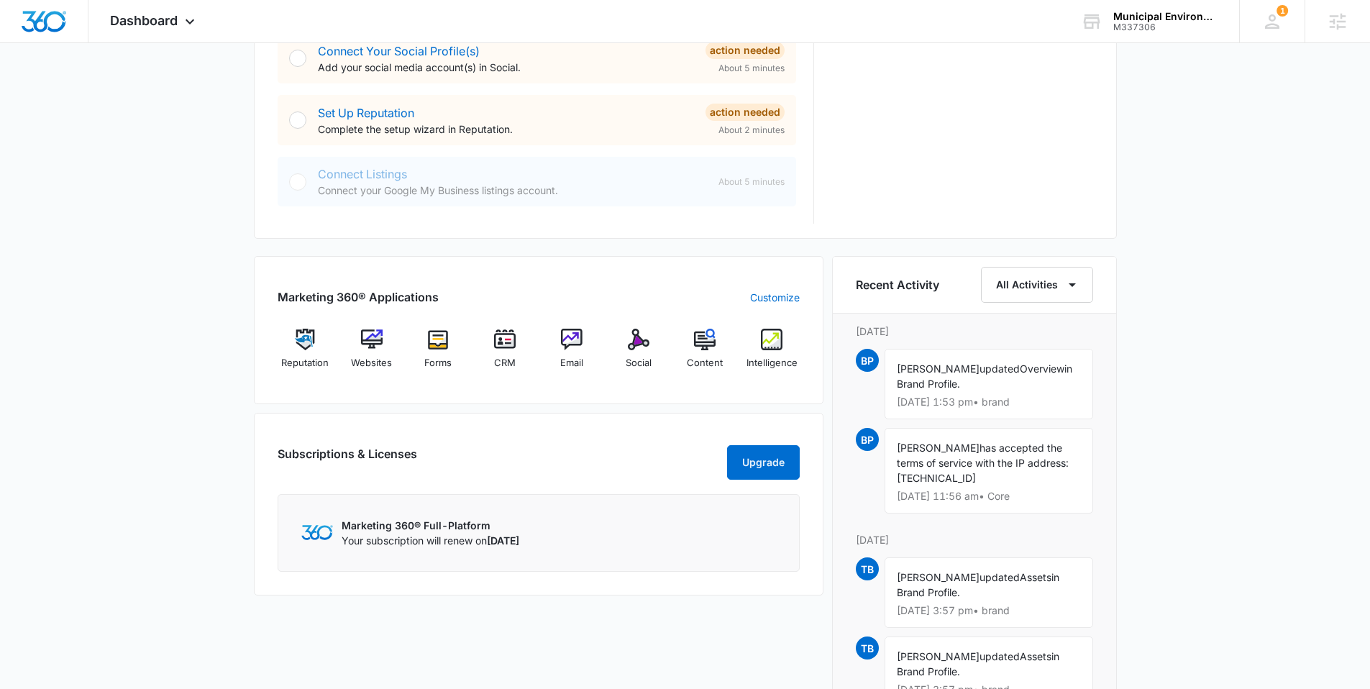
scroll to position [628, 0]
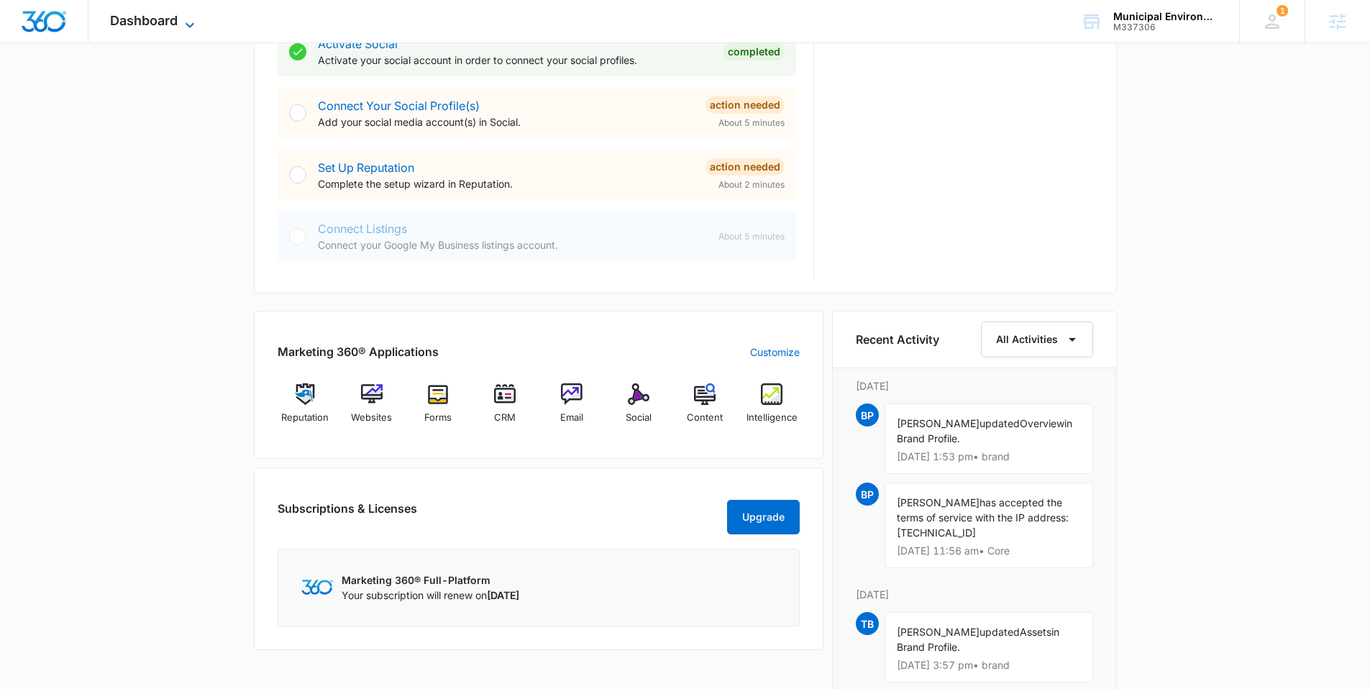
click at [146, 22] on span "Dashboard" at bounding box center [144, 20] width 68 height 15
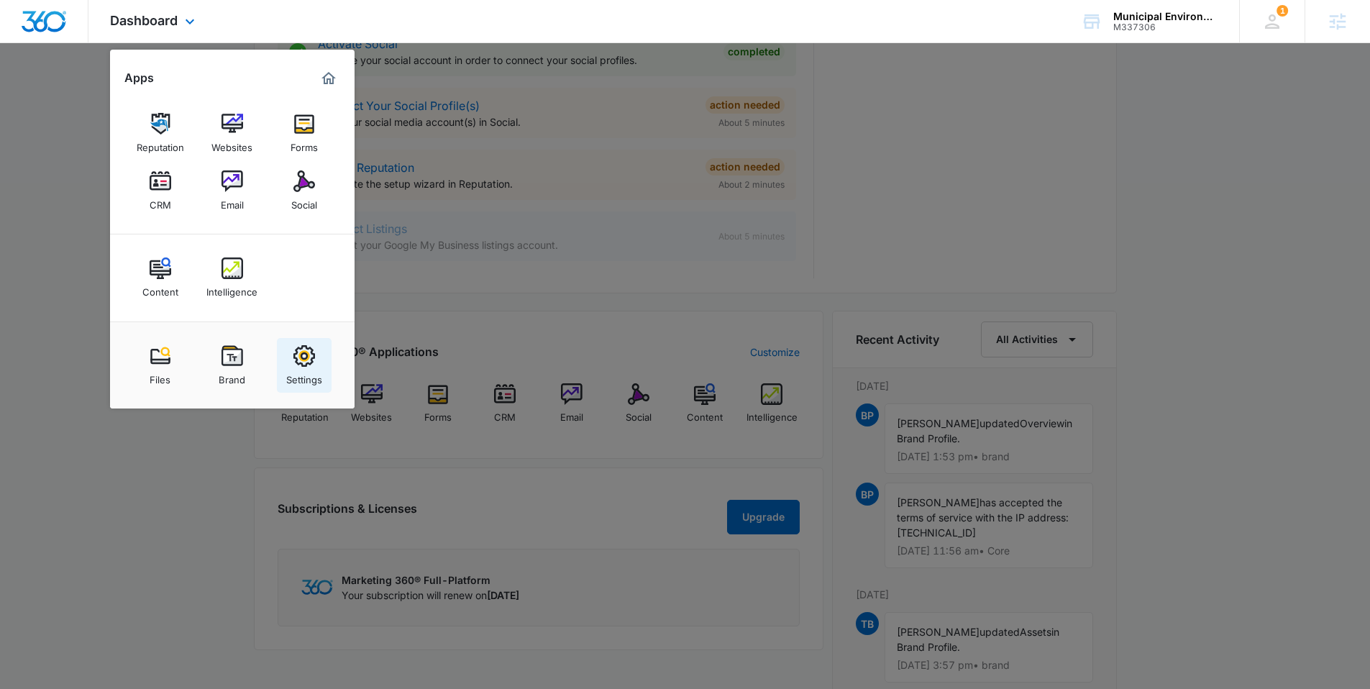
click at [303, 359] on img at bounding box center [304, 356] width 22 height 22
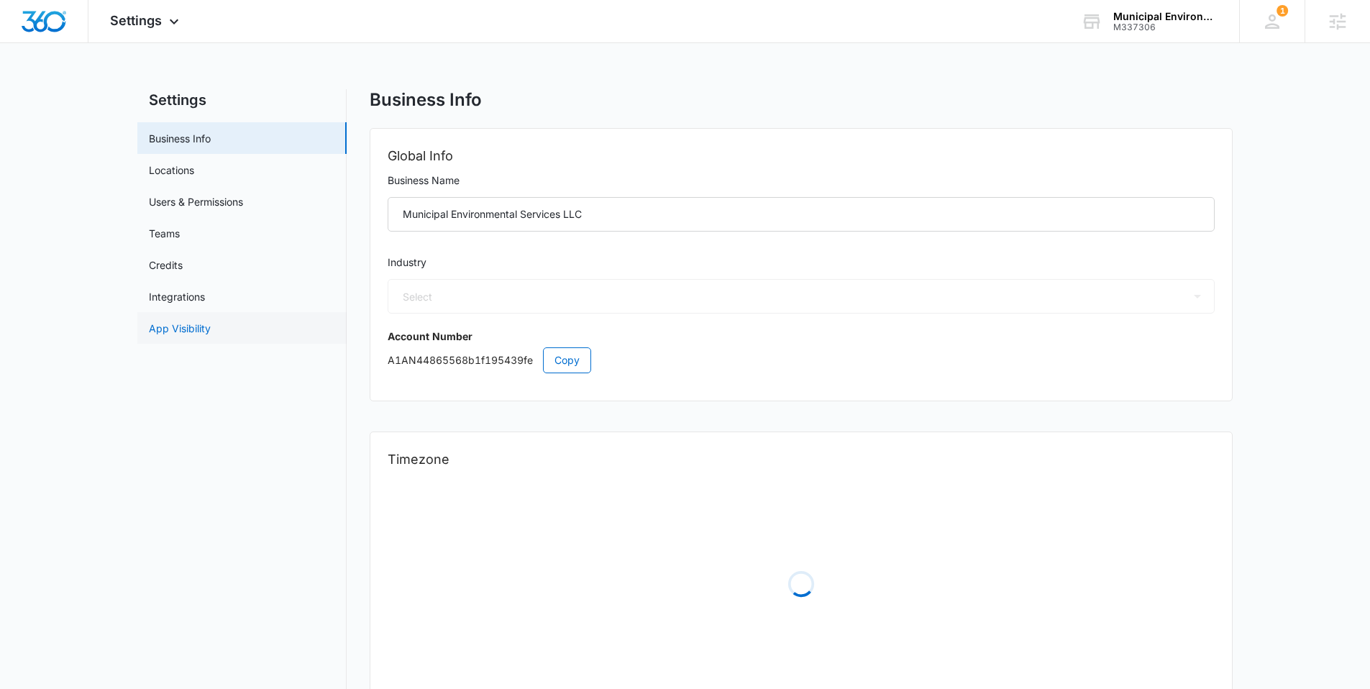
select select "52"
select select "US"
select select "America/Denver"
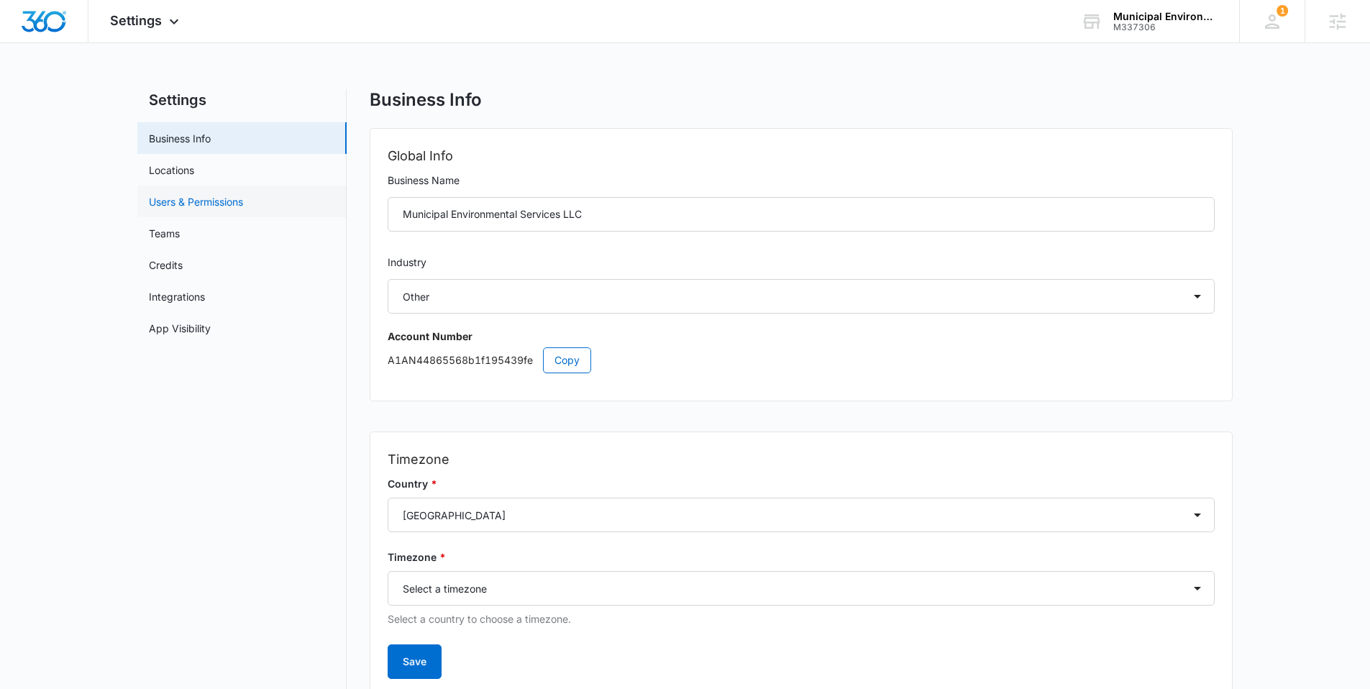
click at [202, 200] on link "Users & Permissions" at bounding box center [196, 201] width 94 height 15
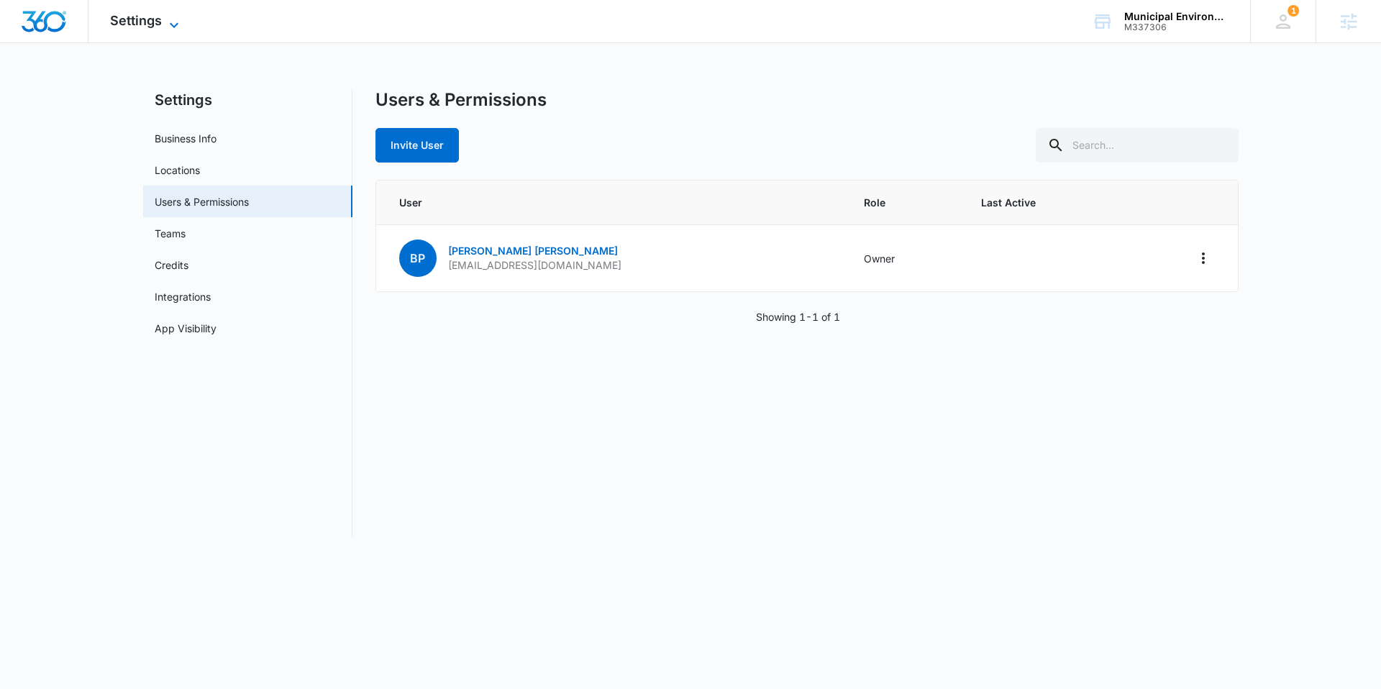
click at [124, 20] on span "Settings" at bounding box center [136, 20] width 52 height 15
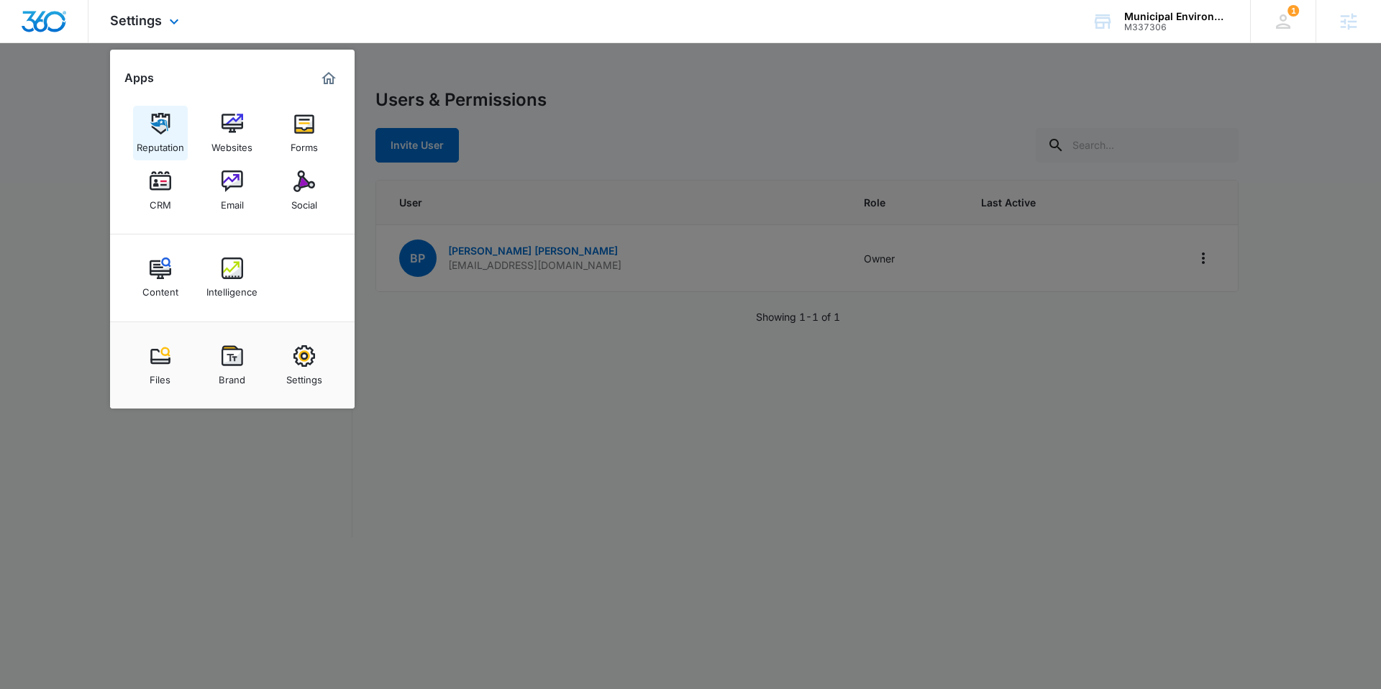
click at [158, 122] on img at bounding box center [161, 124] width 22 height 22
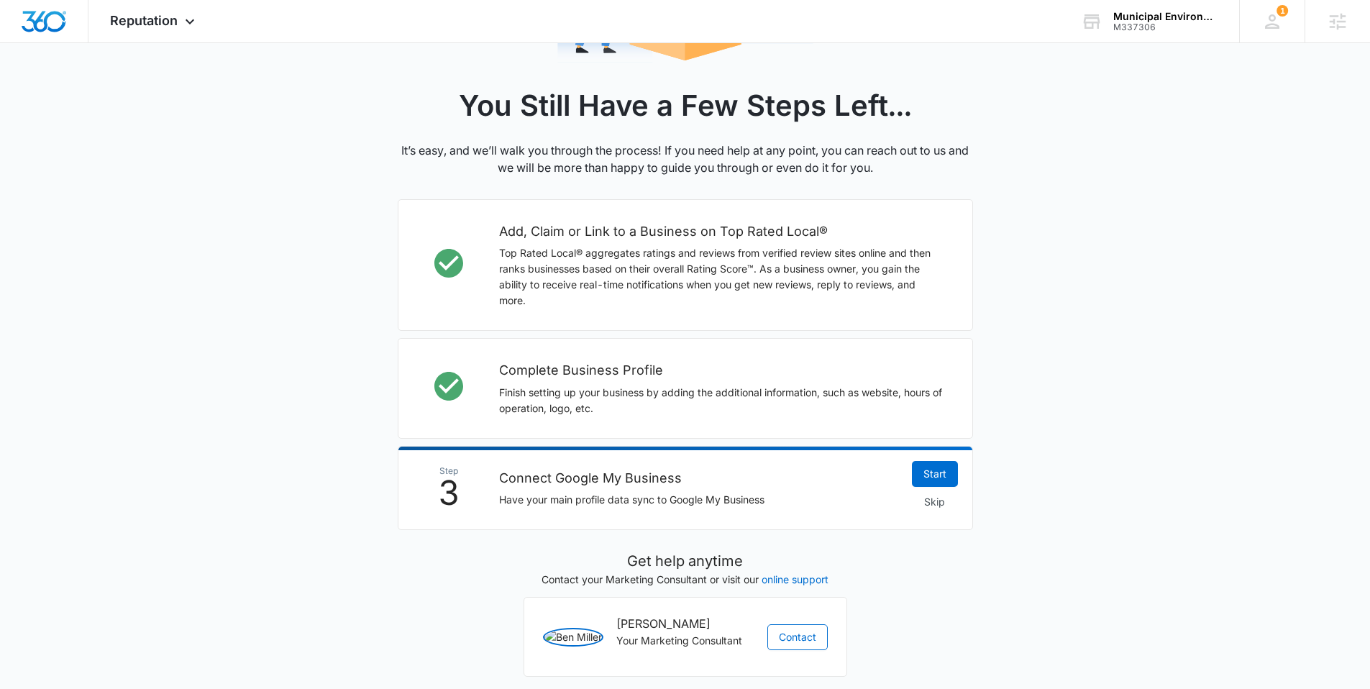
scroll to position [286, 0]
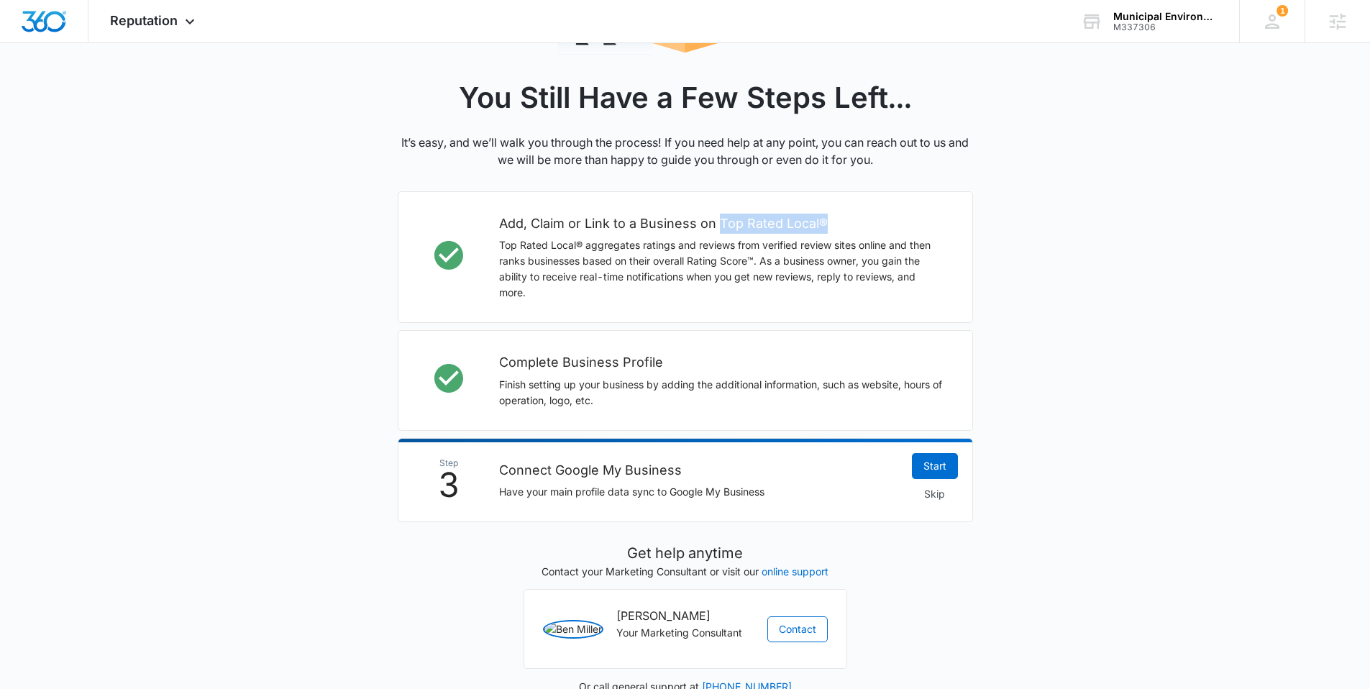
drag, startPoint x: 717, startPoint y: 218, endPoint x: 854, endPoint y: 217, distance: 136.6
click at [854, 217] on h2 "Add, Claim or Link to a Business on Top Rated Local®" at bounding box center [721, 224] width 444 height 20
click at [856, 234] on div "Add, Claim or Link to a Business on Top Rated Local® Top Rated Local® aggregate…" at bounding box center [721, 257] width 444 height 87
click at [129, 18] on span "Reputation" at bounding box center [144, 20] width 68 height 15
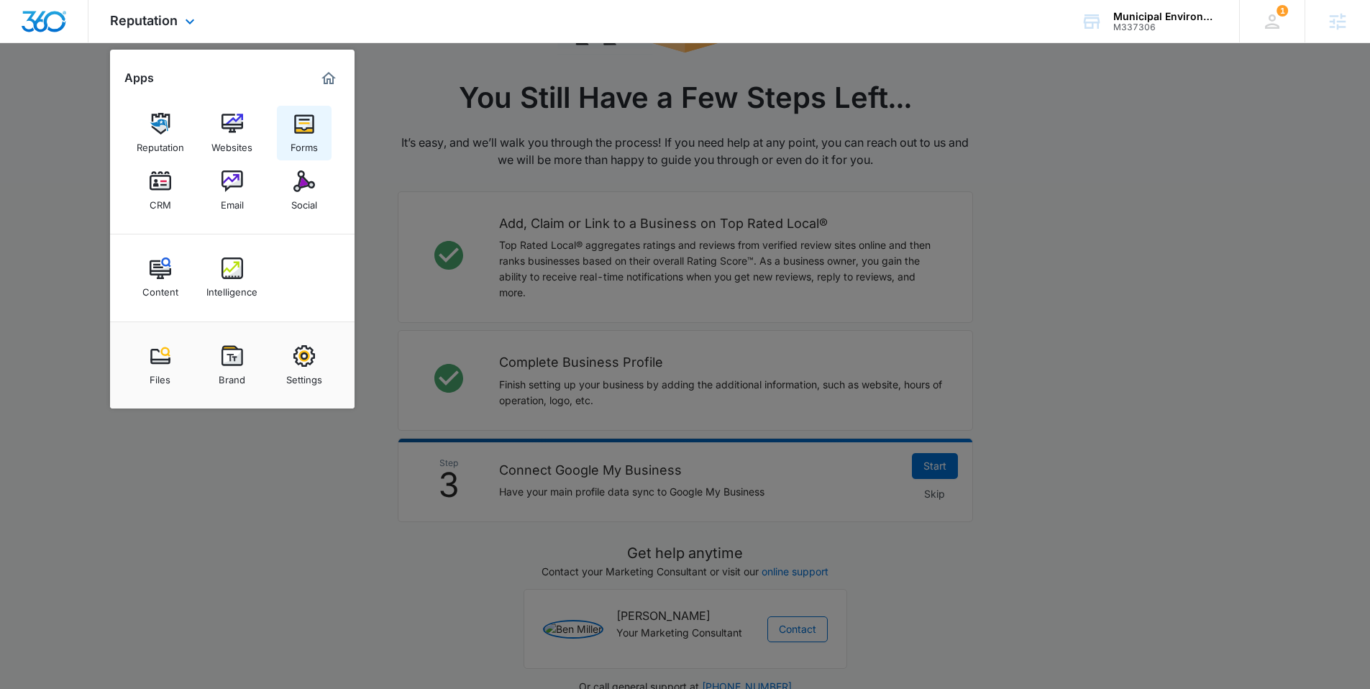
click at [306, 130] on img at bounding box center [304, 124] width 22 height 22
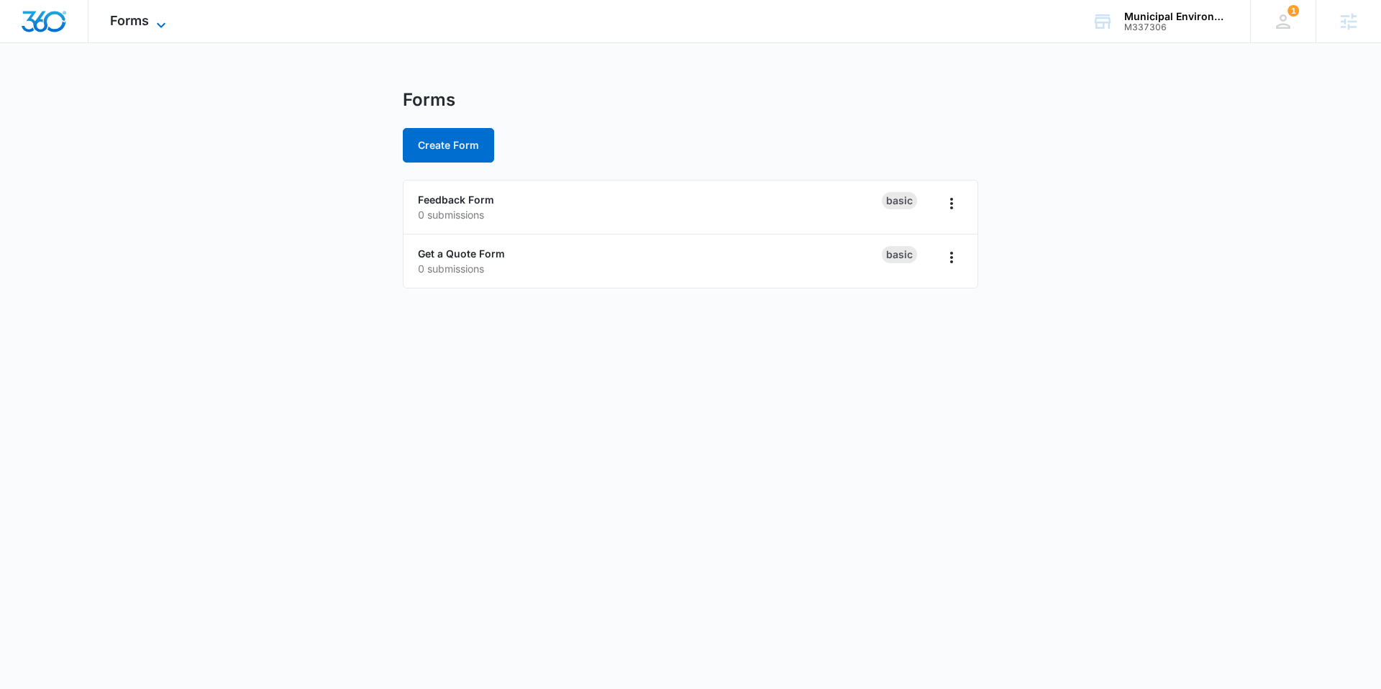
click at [114, 17] on span "Forms" at bounding box center [129, 20] width 39 height 15
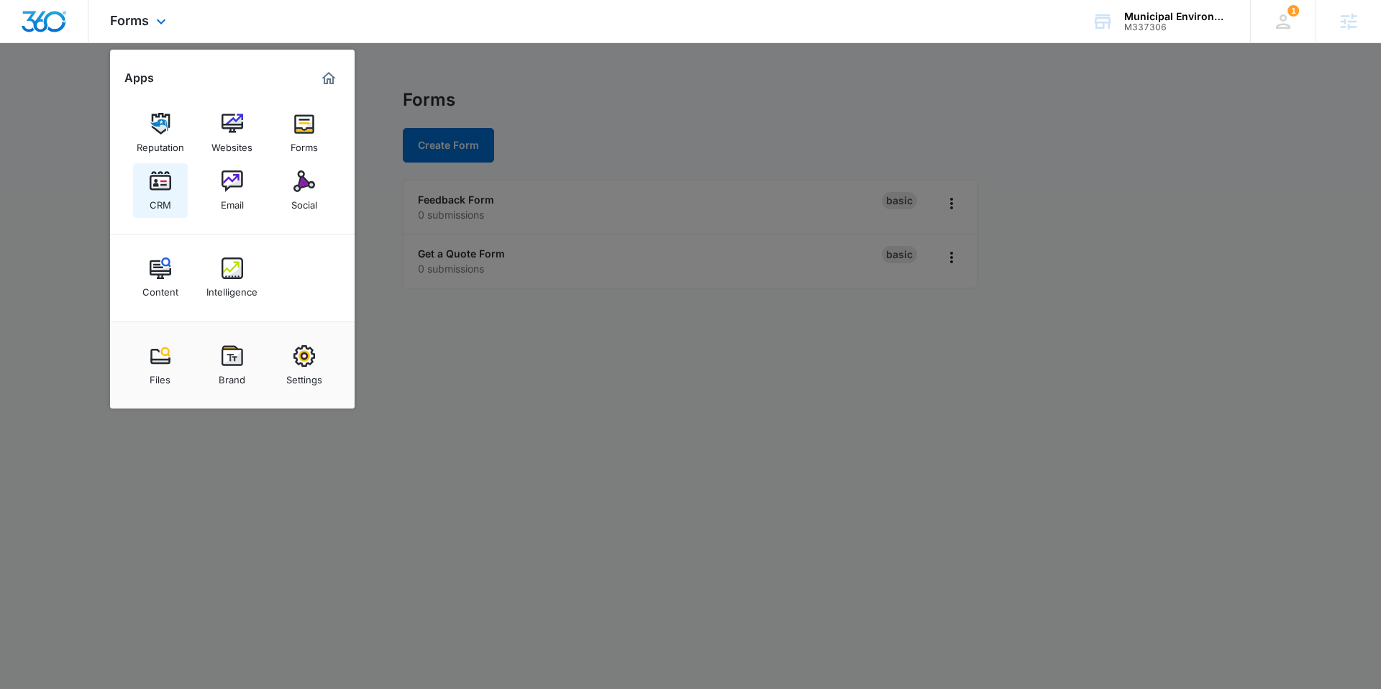
click at [159, 184] on img at bounding box center [161, 181] width 22 height 22
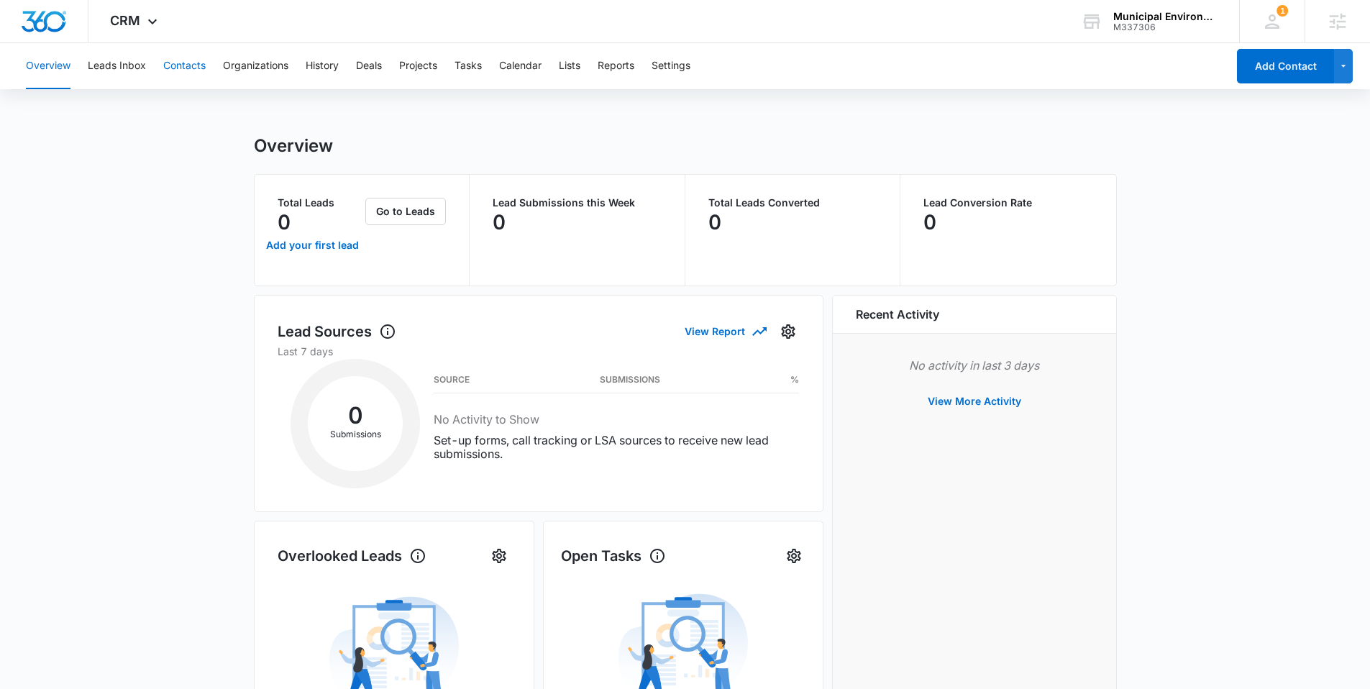
click at [188, 63] on button "Contacts" at bounding box center [184, 66] width 42 height 46
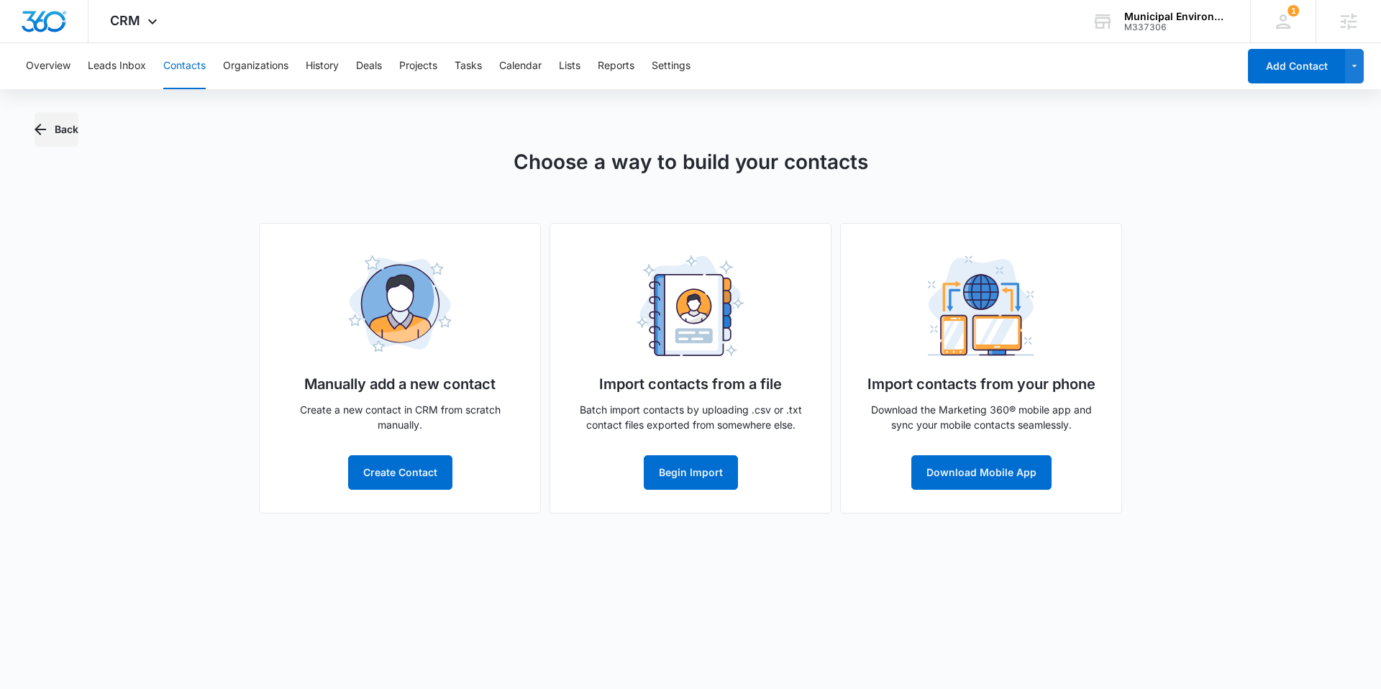
click at [52, 123] on button "Back" at bounding box center [57, 129] width 44 height 35
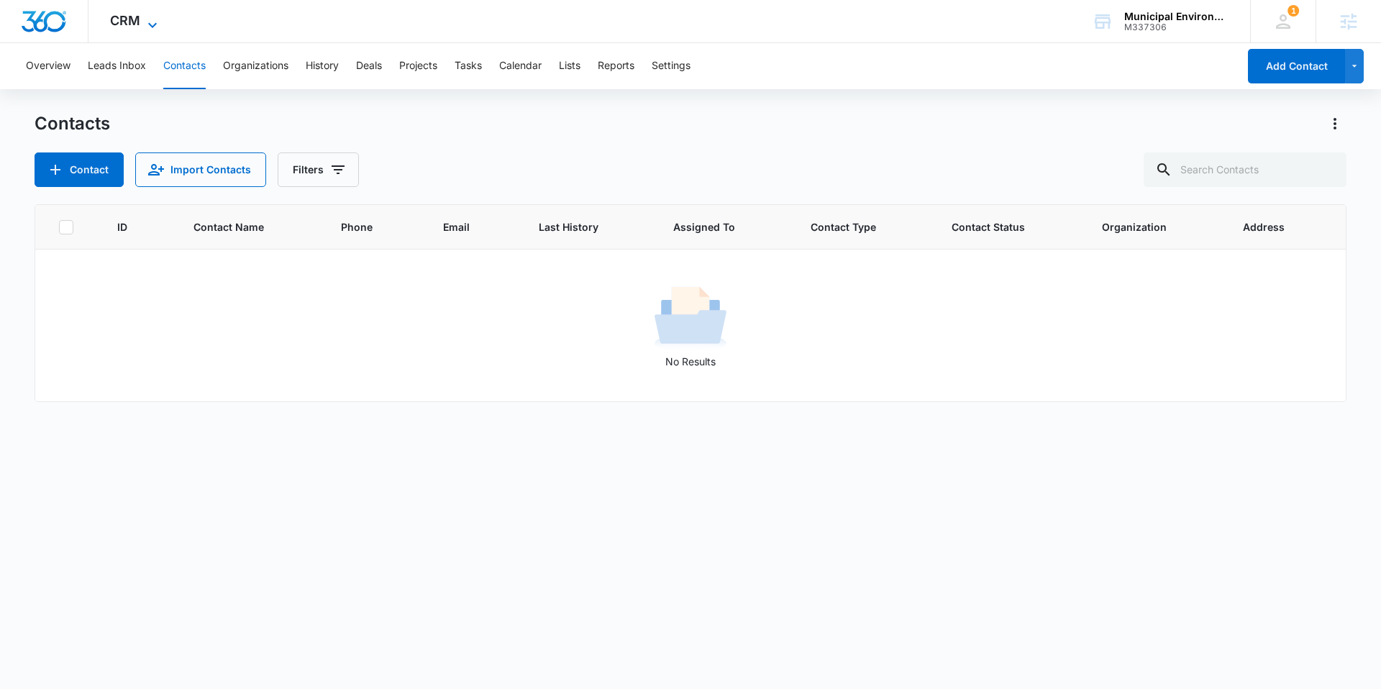
click at [129, 17] on span "CRM" at bounding box center [125, 20] width 30 height 15
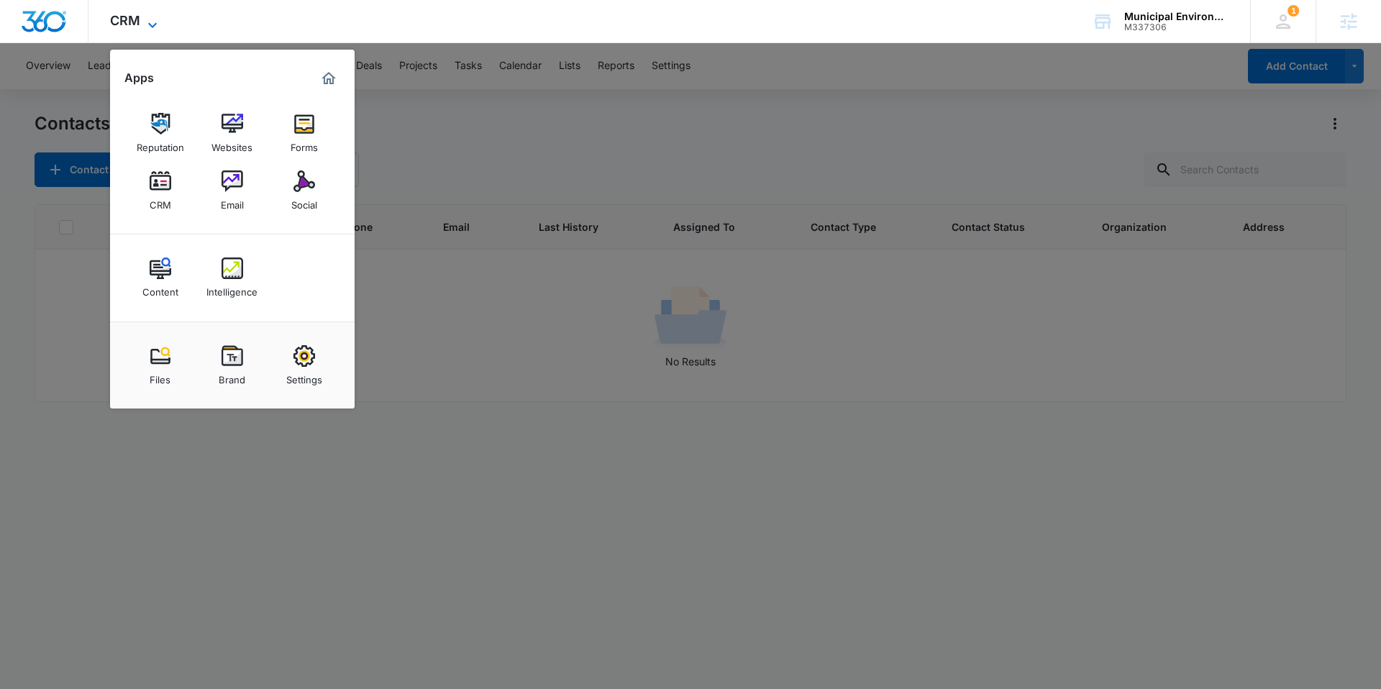
click at [129, 17] on span "CRM" at bounding box center [125, 20] width 30 height 15
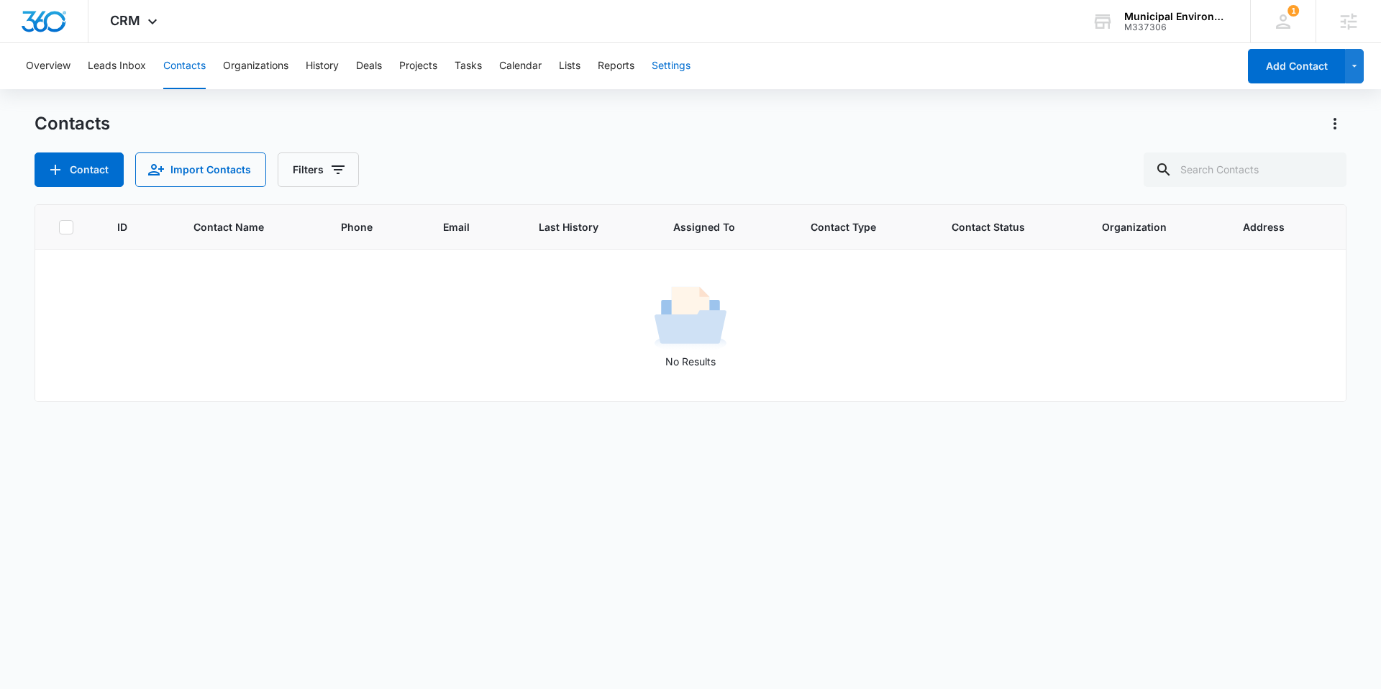
click at [671, 65] on button "Settings" at bounding box center [670, 66] width 39 height 46
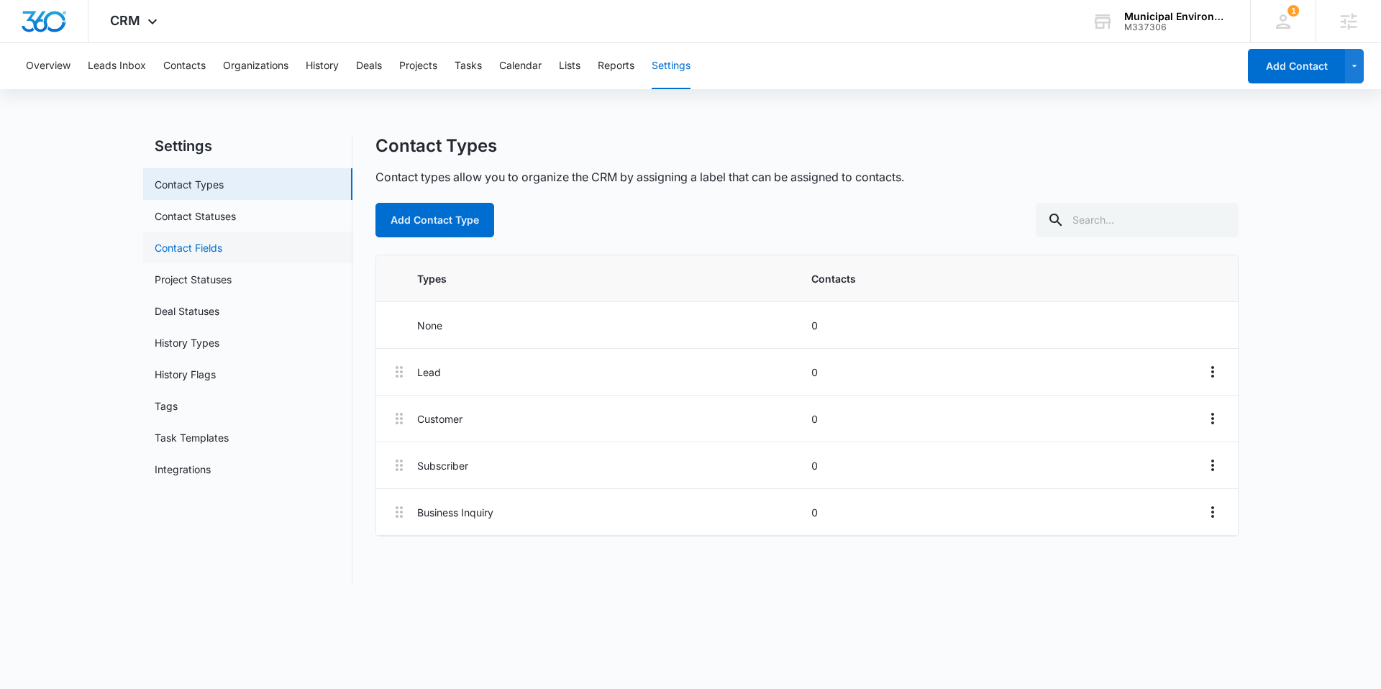
click at [188, 244] on link "Contact Fields" at bounding box center [189, 247] width 68 height 15
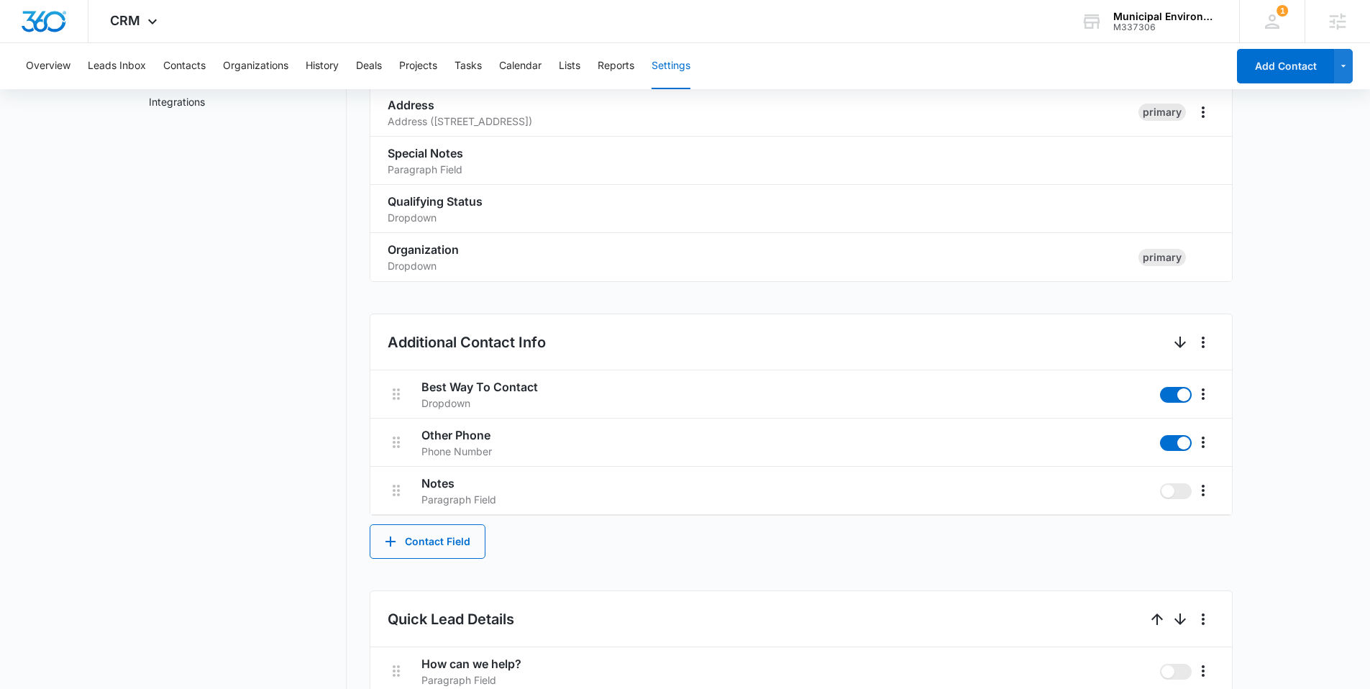
scroll to position [370, 0]
click at [186, 60] on button "Contacts" at bounding box center [184, 66] width 42 height 46
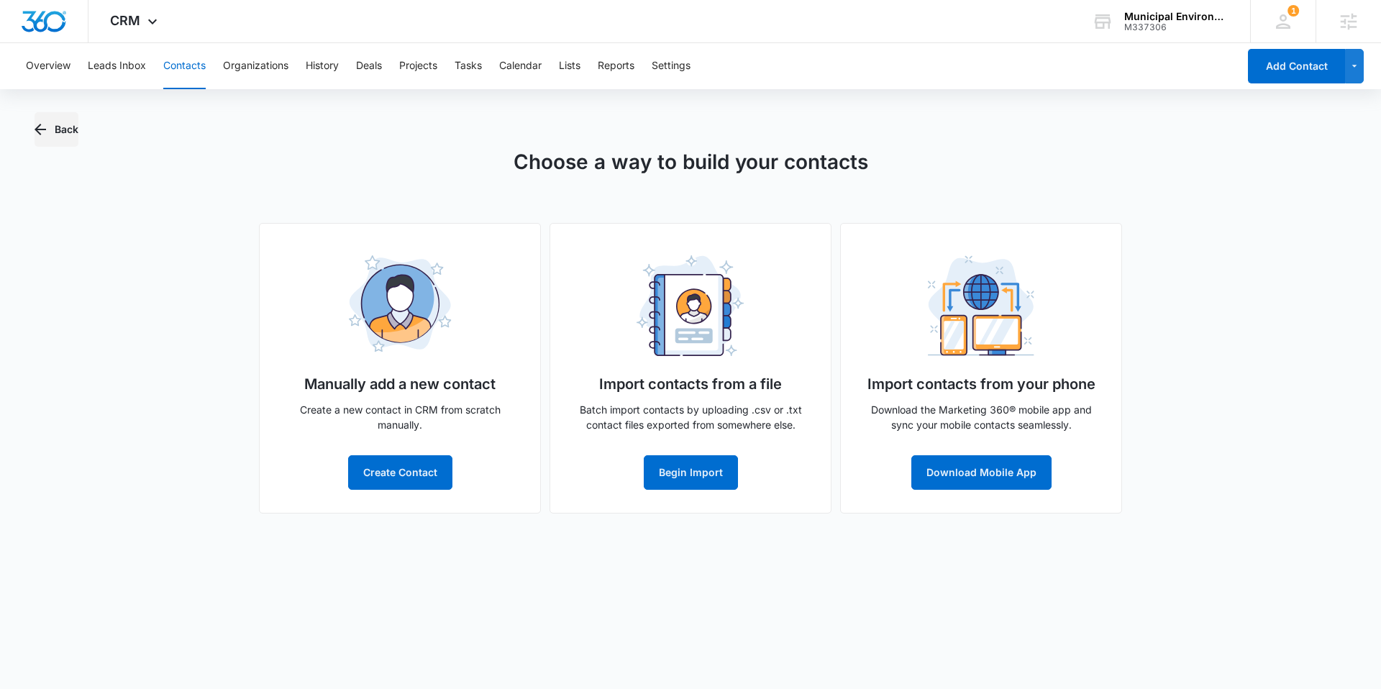
click at [52, 133] on button "Back" at bounding box center [57, 129] width 44 height 35
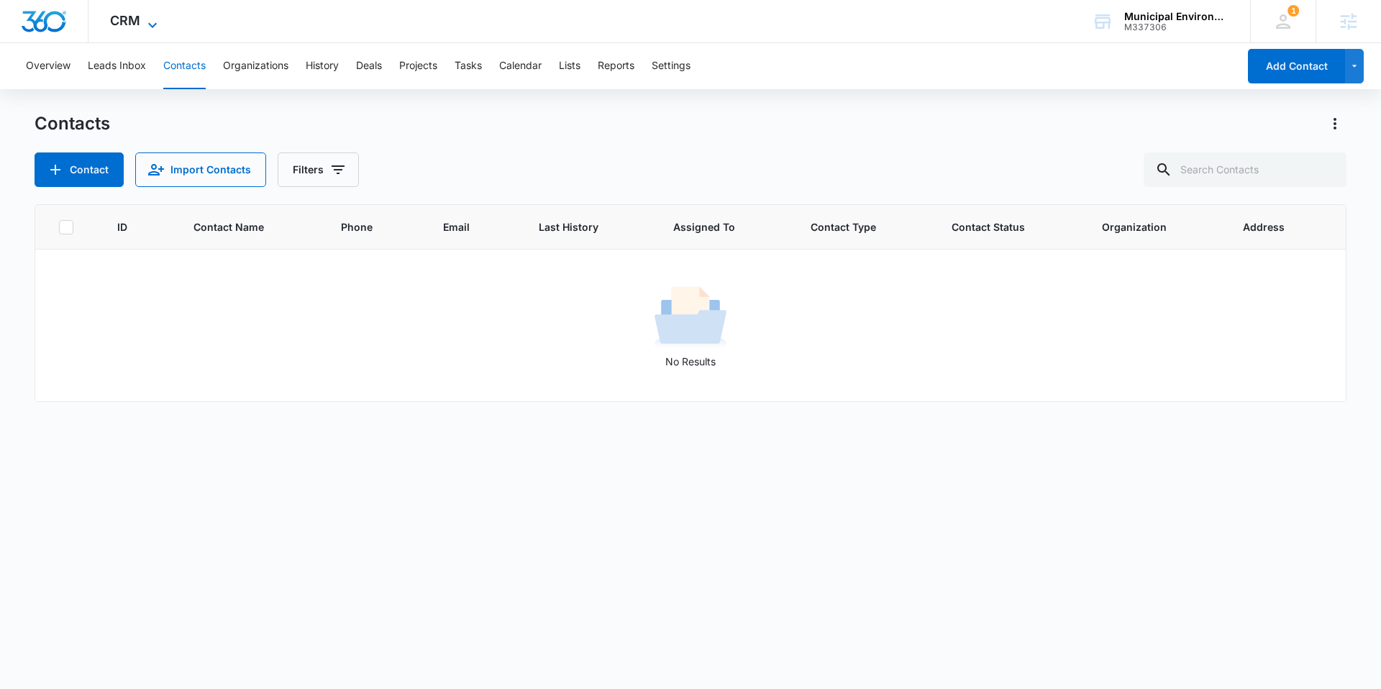
click at [122, 17] on span "CRM" at bounding box center [125, 20] width 30 height 15
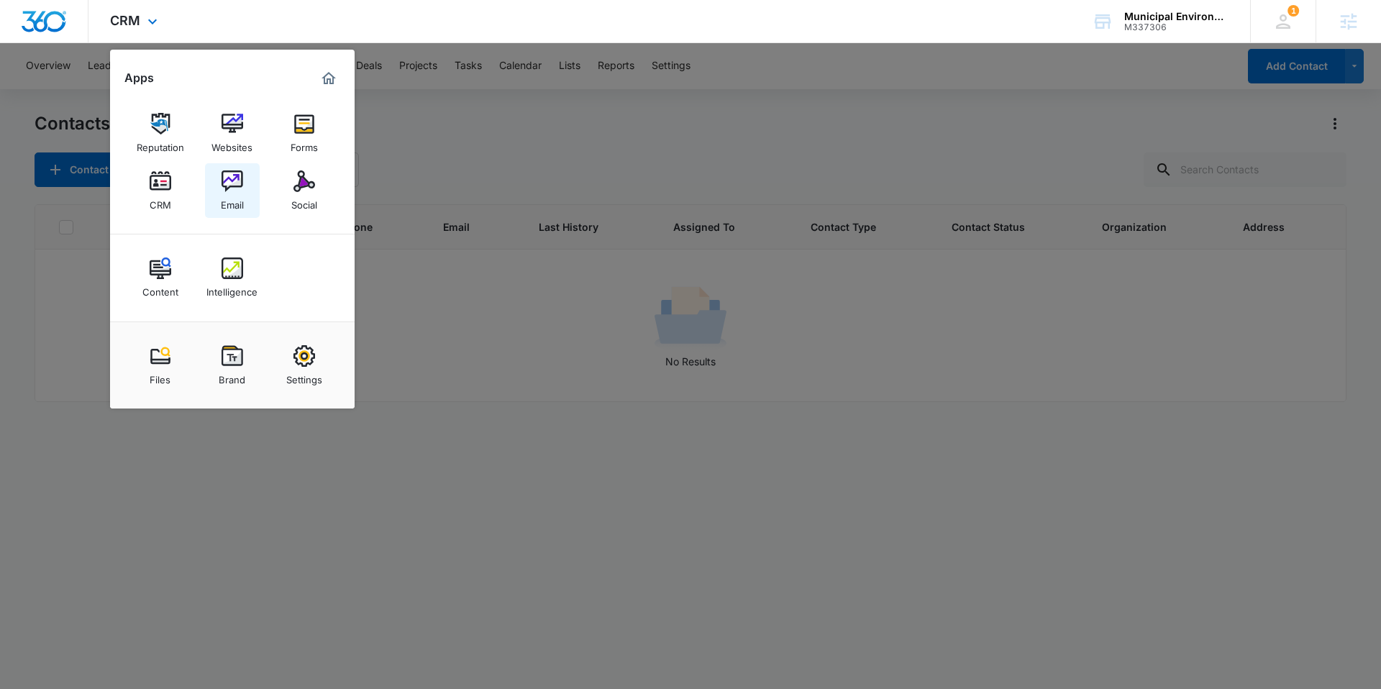
click at [227, 184] on img at bounding box center [232, 181] width 22 height 22
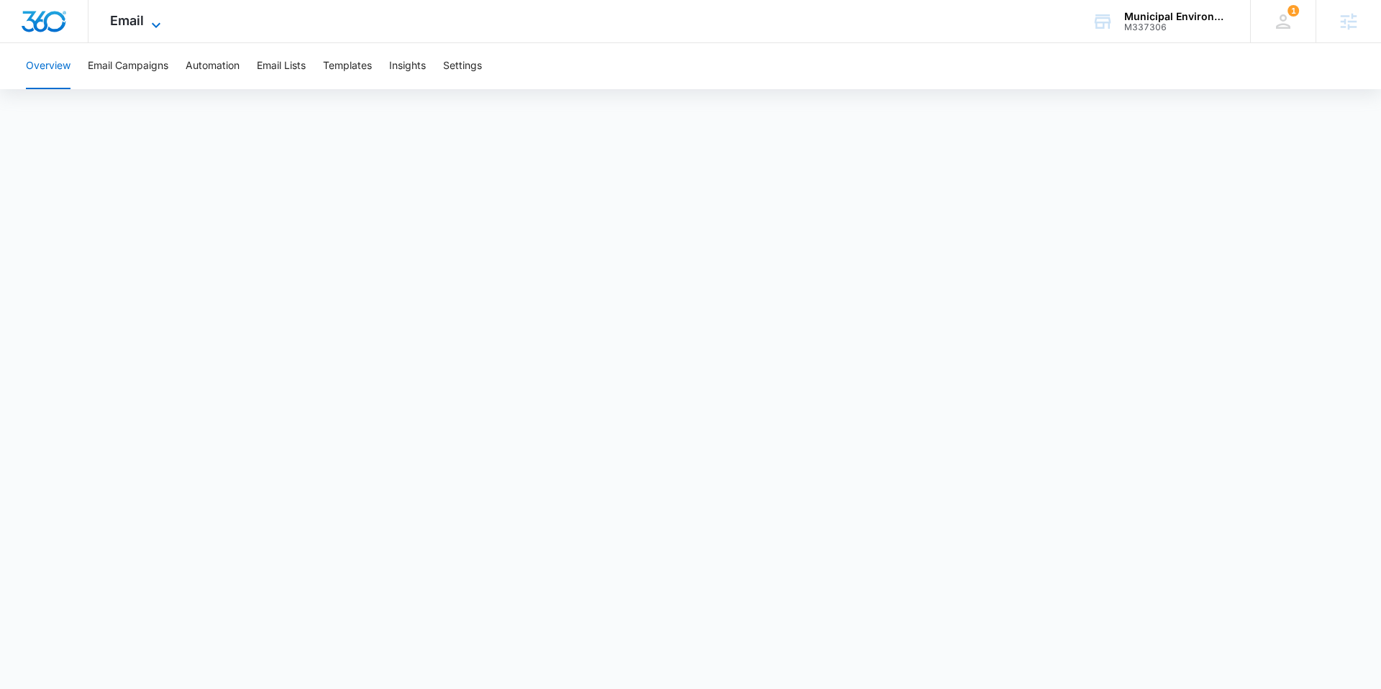
click at [124, 14] on span "Email" at bounding box center [127, 20] width 34 height 15
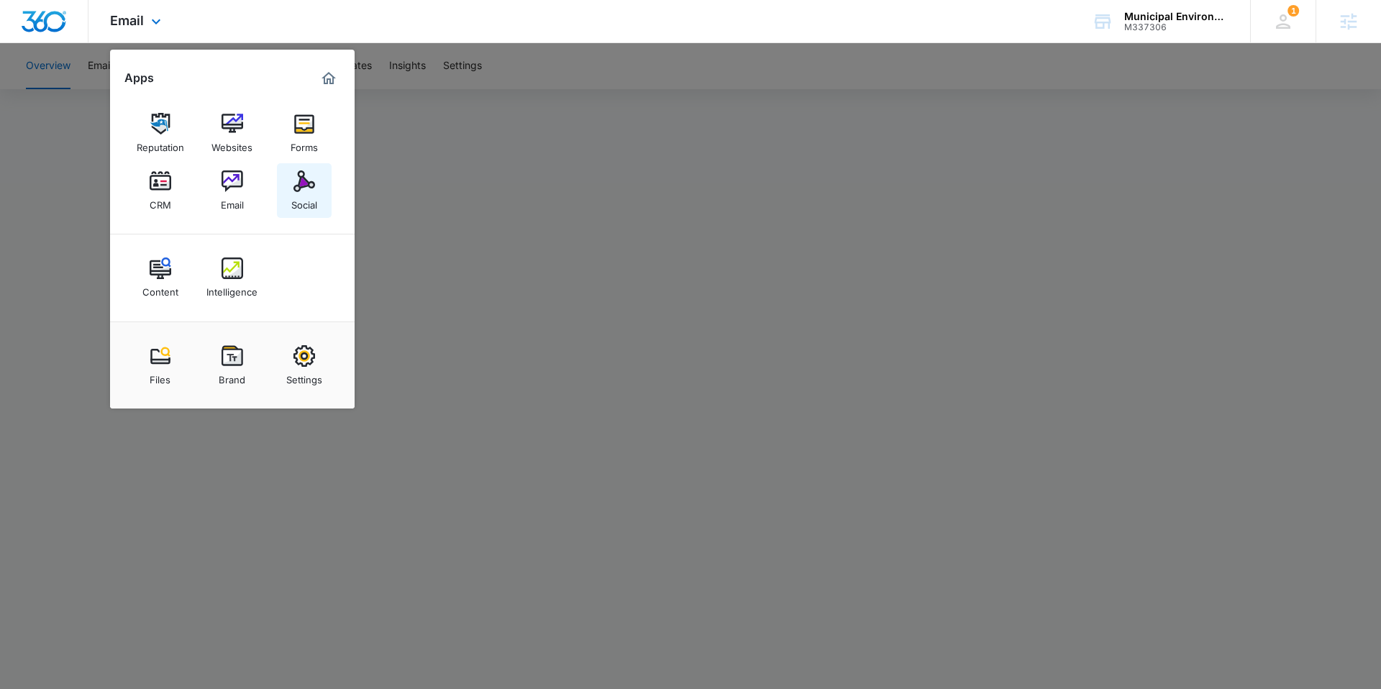
click at [295, 182] on img at bounding box center [304, 181] width 22 height 22
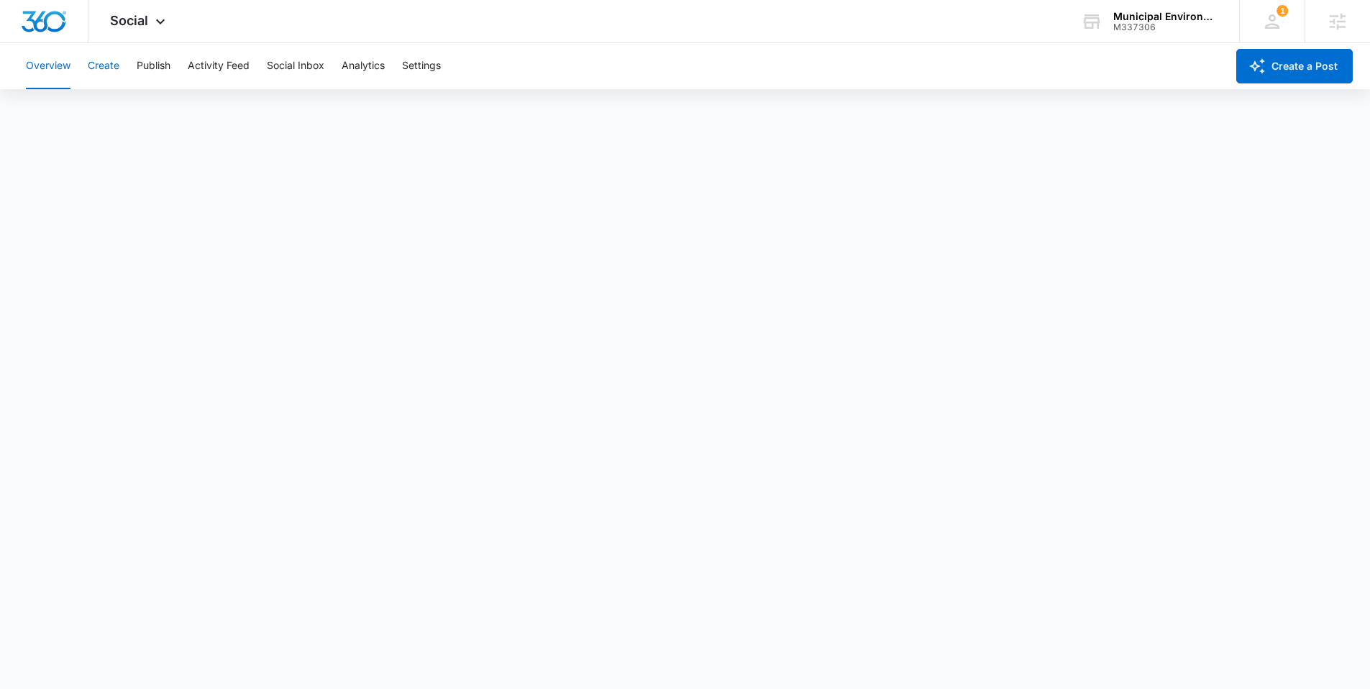
click at [101, 64] on button "Create" at bounding box center [104, 66] width 32 height 46
click at [129, 13] on span "Social" at bounding box center [129, 20] width 38 height 15
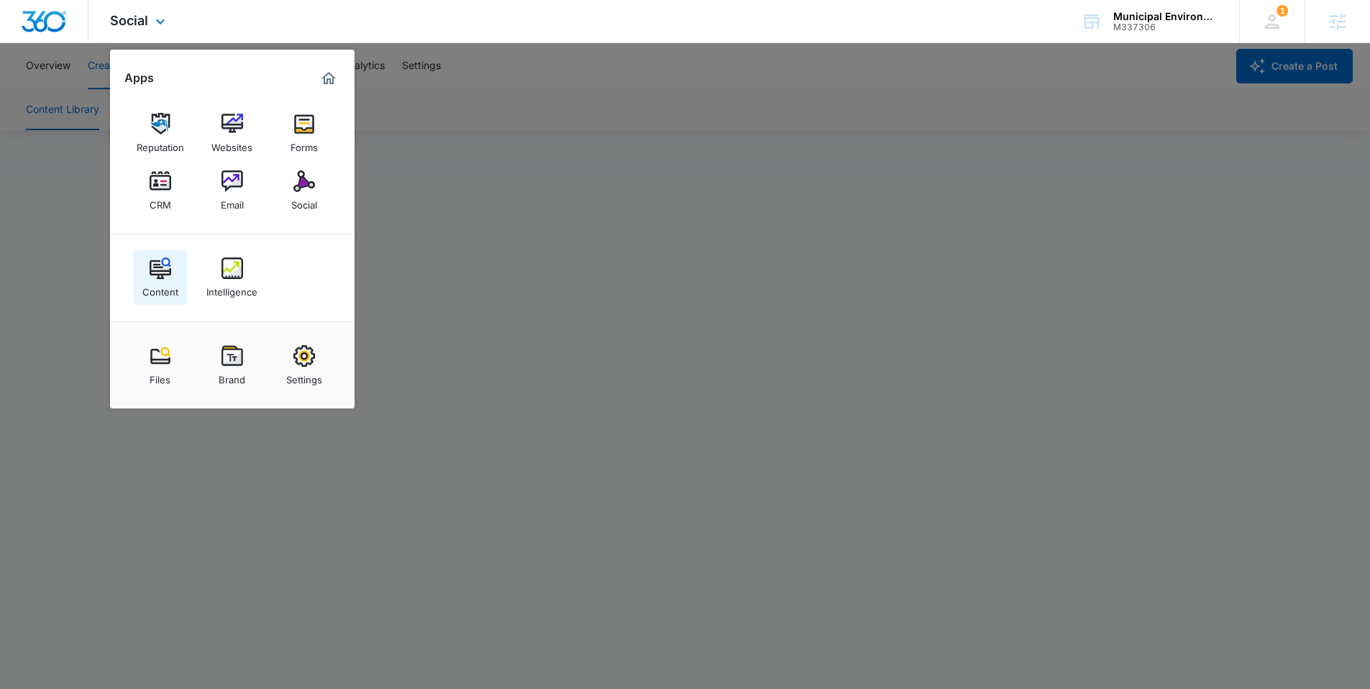
click at [155, 277] on img at bounding box center [161, 268] width 22 height 22
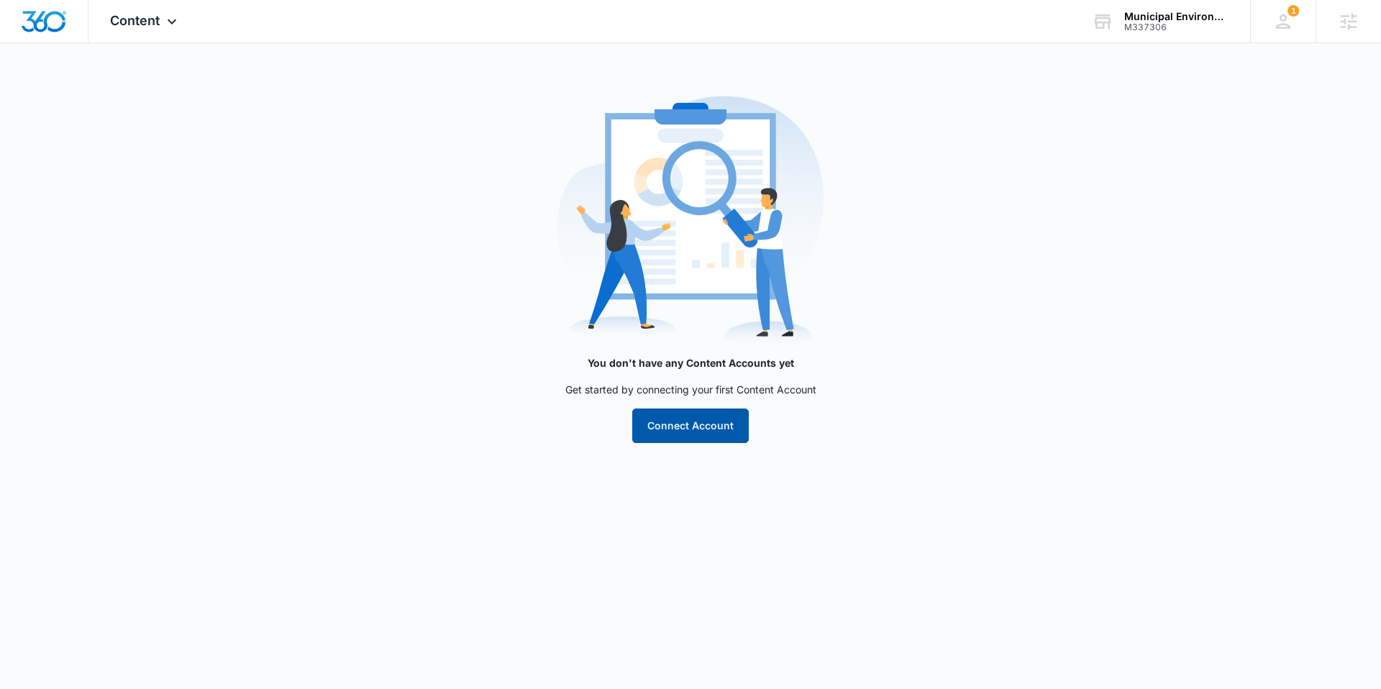
click at [680, 432] on button "Connect Account" at bounding box center [690, 425] width 116 height 35
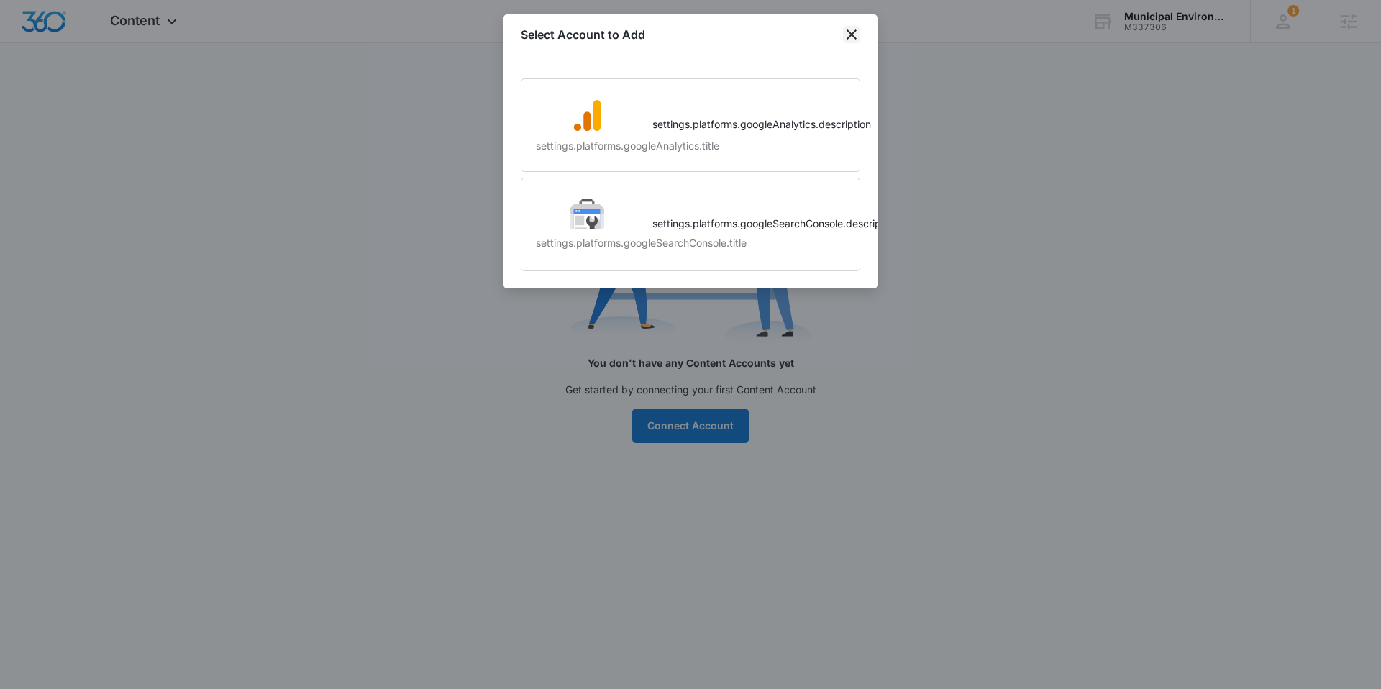
click at [855, 30] on icon "close" at bounding box center [851, 34] width 10 height 10
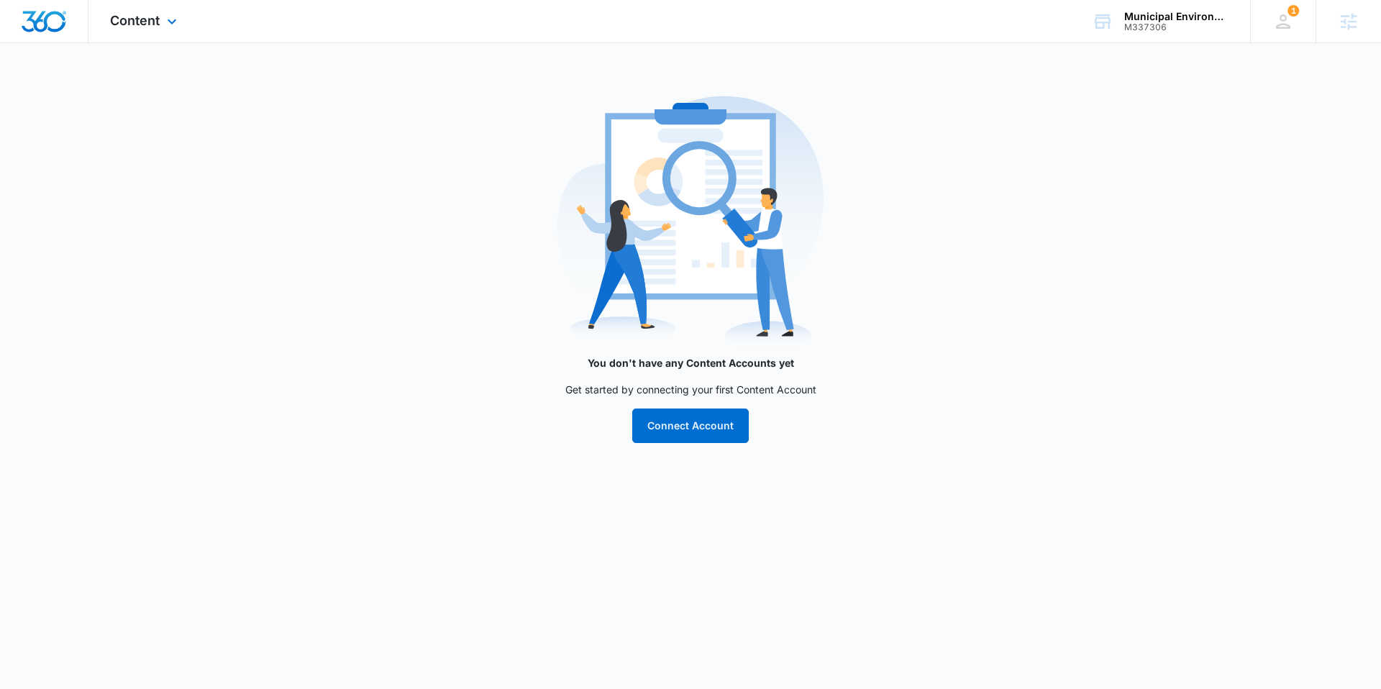
click at [136, 30] on div "Content Apps Reputation Websites Forms CRM Email Social Content Intelligence Fi…" at bounding box center [145, 21] width 114 height 42
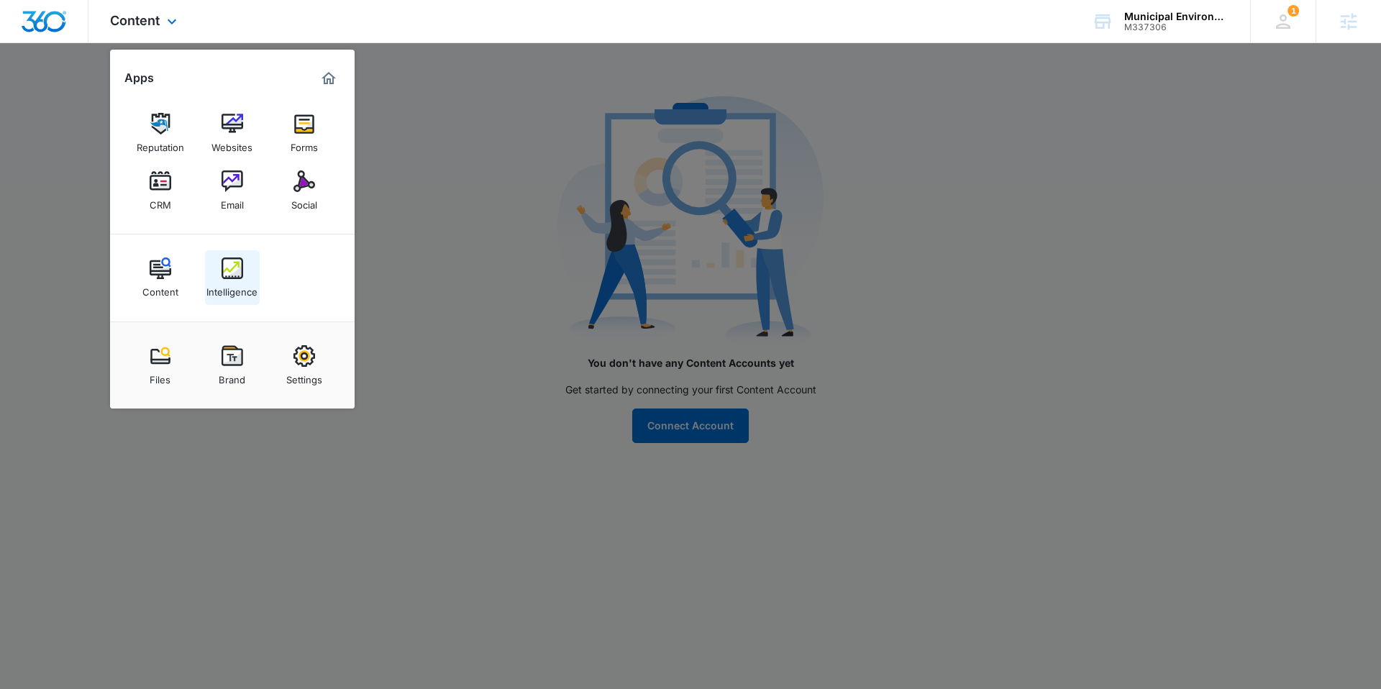
click at [232, 272] on img at bounding box center [232, 268] width 22 height 22
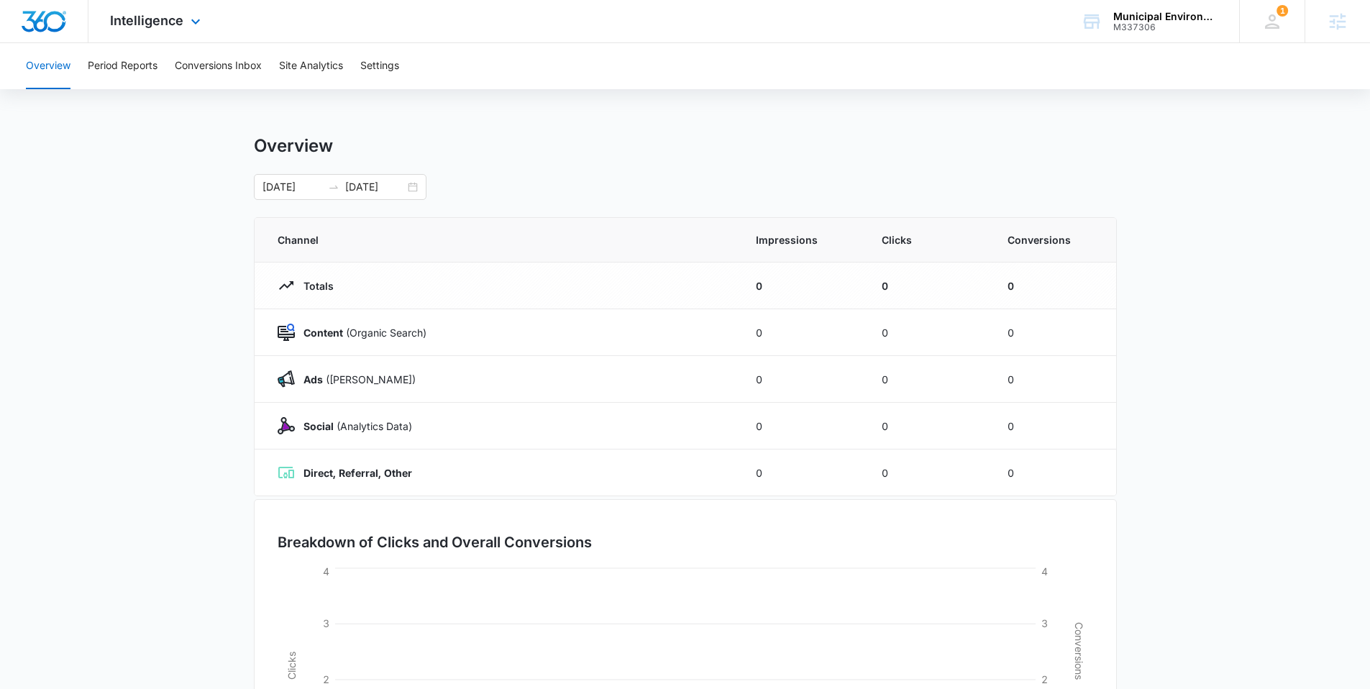
click at [48, 15] on img "Dashboard" at bounding box center [44, 22] width 46 height 22
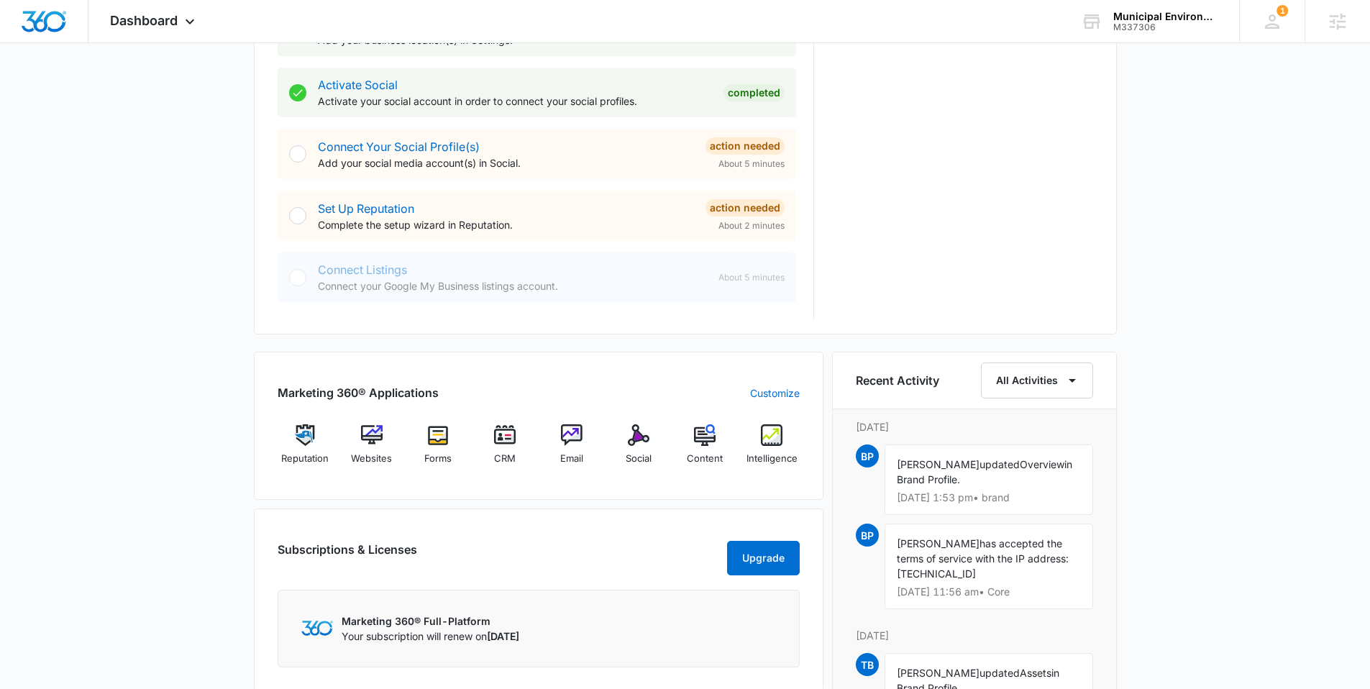
scroll to position [620, 0]
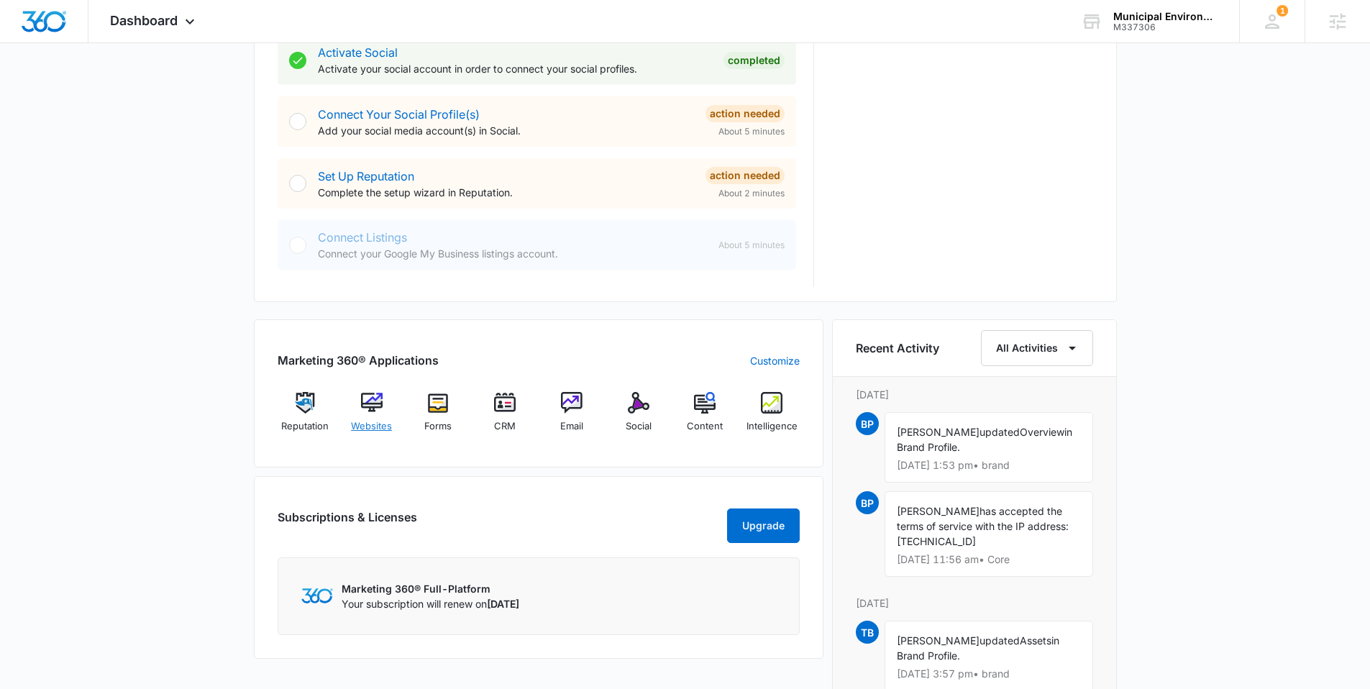
click at [378, 407] on img at bounding box center [372, 403] width 22 height 22
